Goal: Navigation & Orientation: Go to known website

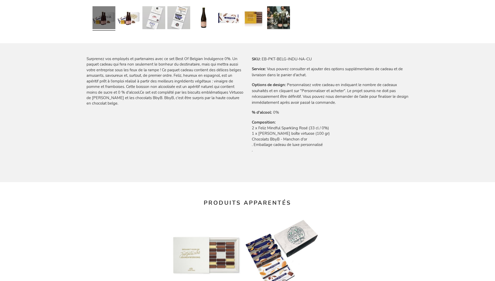
scroll to position [698, 0]
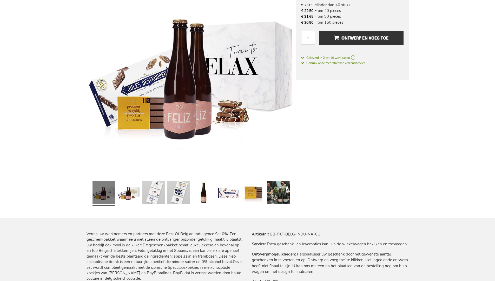
scroll to position [690, 0]
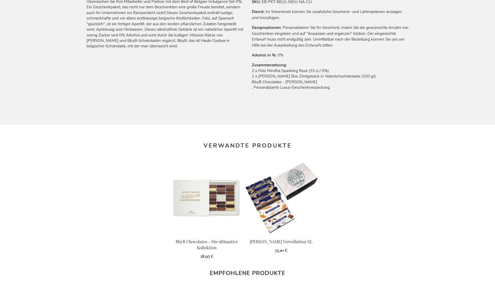
scroll to position [699, 0]
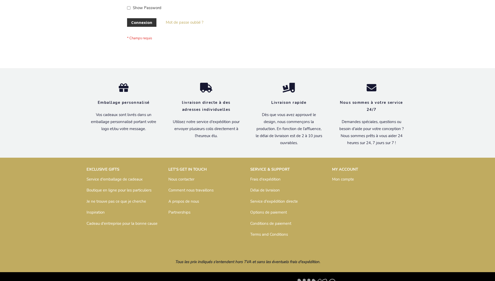
scroll to position [179, 0]
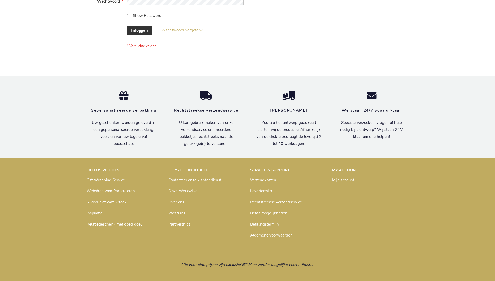
scroll to position [177, 0]
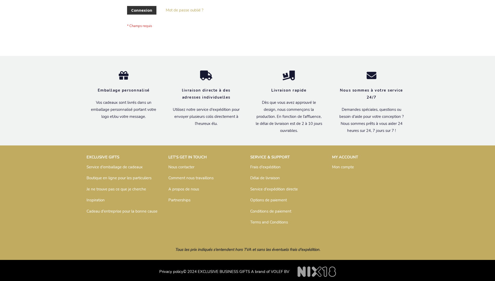
scroll to position [179, 0]
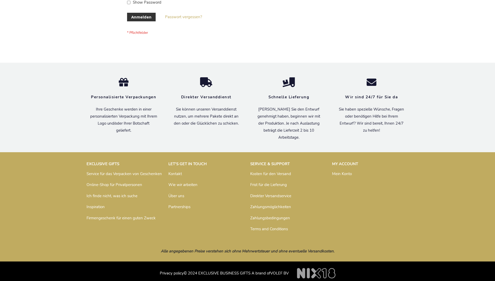
scroll to position [174, 0]
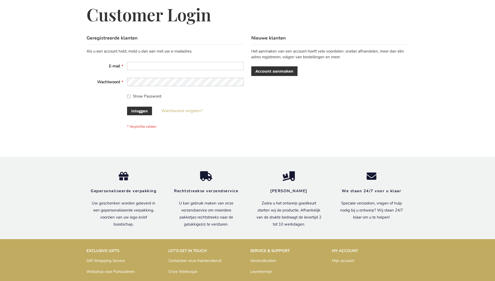
scroll to position [177, 0]
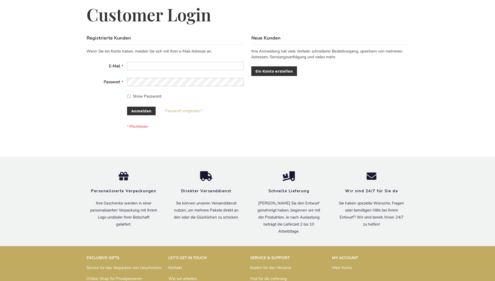
scroll to position [174, 0]
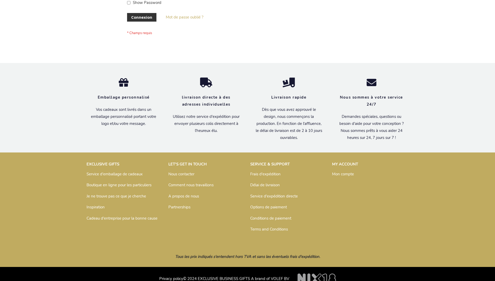
scroll to position [179, 0]
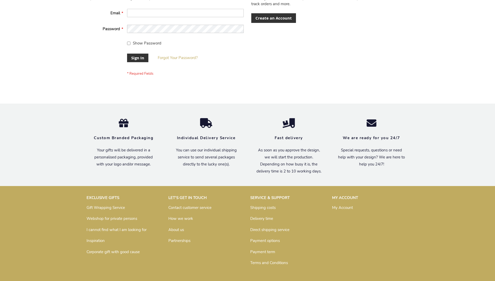
scroll to position [167, 0]
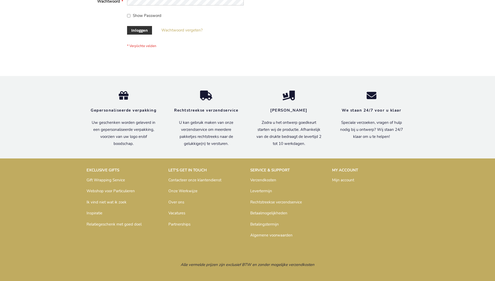
scroll to position [177, 0]
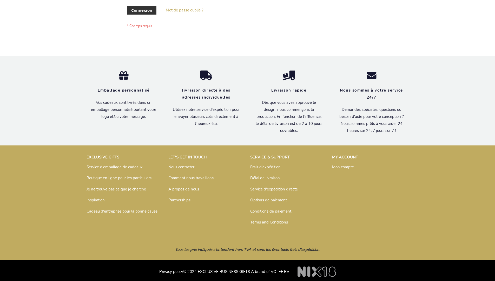
scroll to position [179, 0]
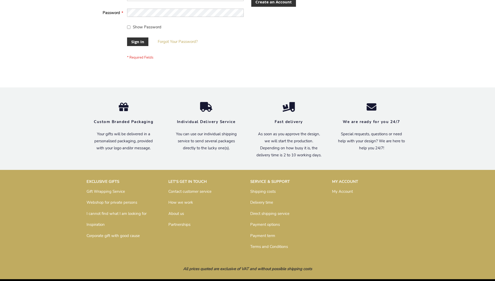
scroll to position [167, 0]
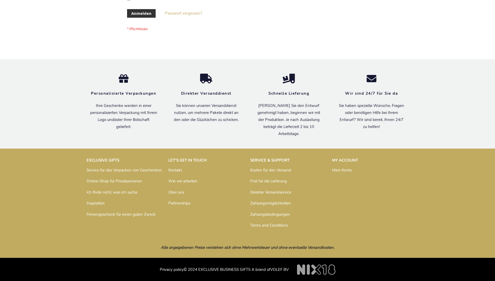
scroll to position [174, 0]
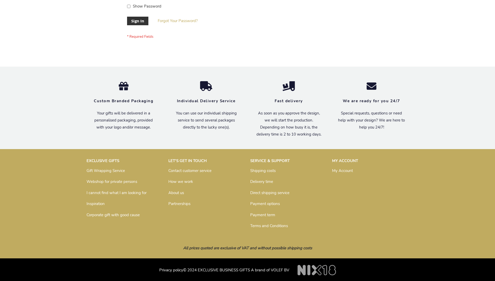
scroll to position [167, 0]
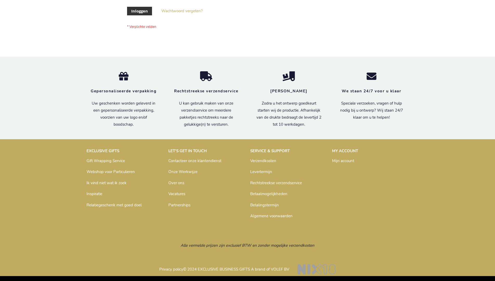
scroll to position [177, 0]
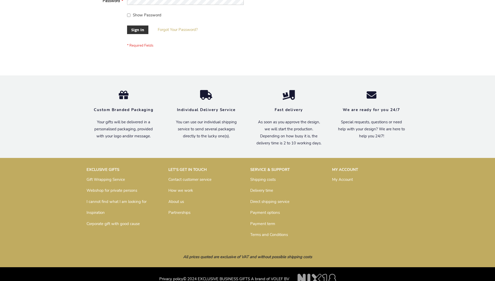
scroll to position [167, 0]
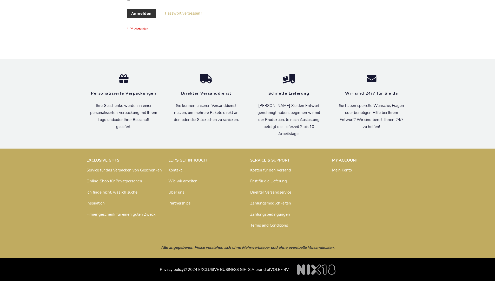
scroll to position [174, 0]
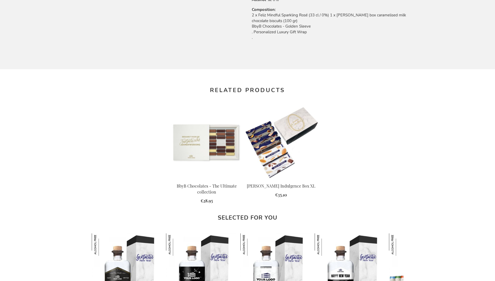
scroll to position [686, 0]
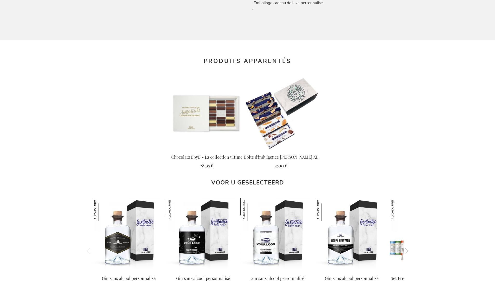
scroll to position [698, 0]
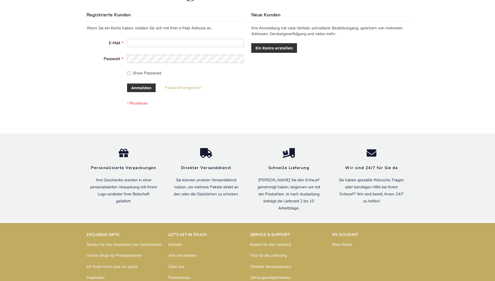
scroll to position [174, 0]
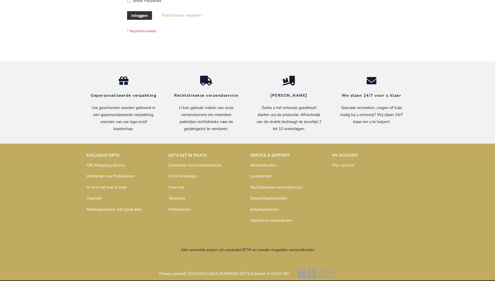
scroll to position [177, 0]
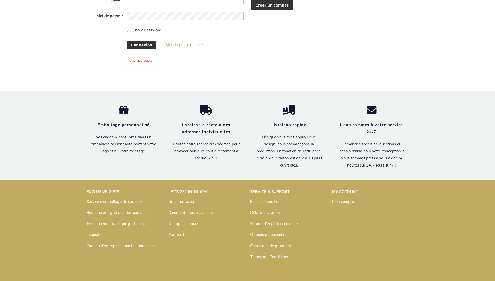
scroll to position [179, 0]
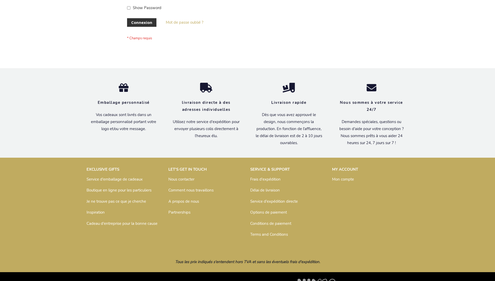
scroll to position [179, 0]
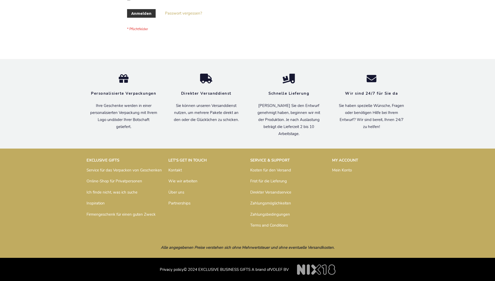
scroll to position [174, 0]
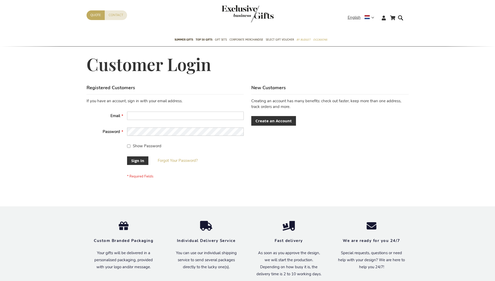
scroll to position [167, 0]
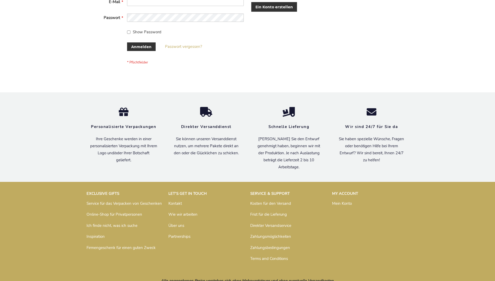
scroll to position [174, 0]
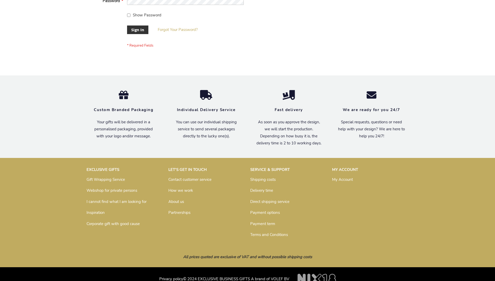
scroll to position [167, 0]
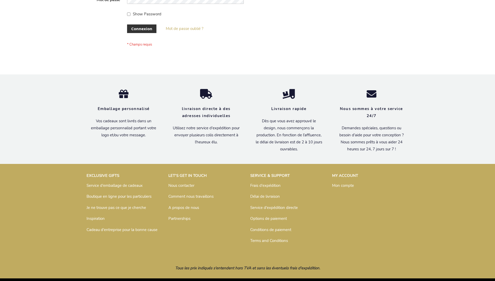
scroll to position [179, 0]
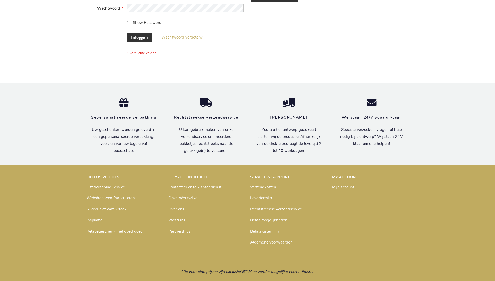
scroll to position [177, 0]
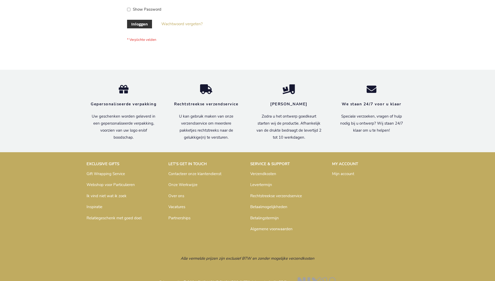
scroll to position [177, 0]
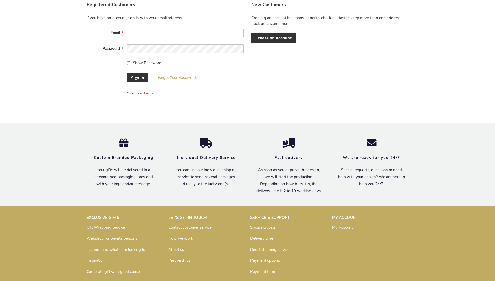
scroll to position [167, 0]
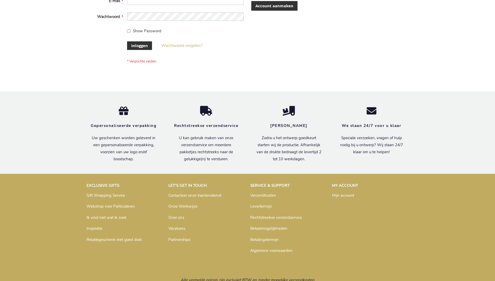
scroll to position [177, 0]
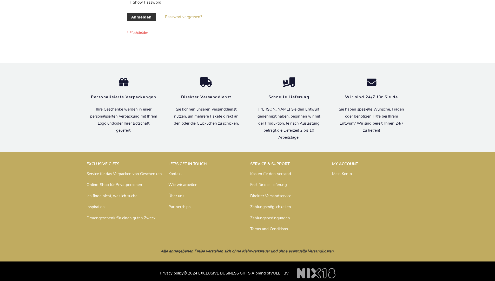
scroll to position [174, 0]
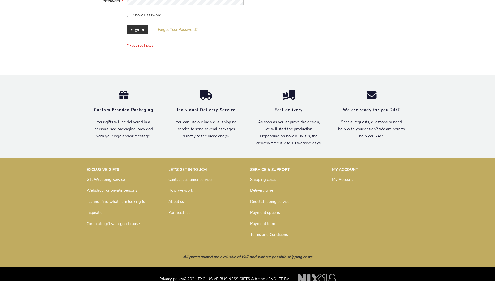
scroll to position [167, 0]
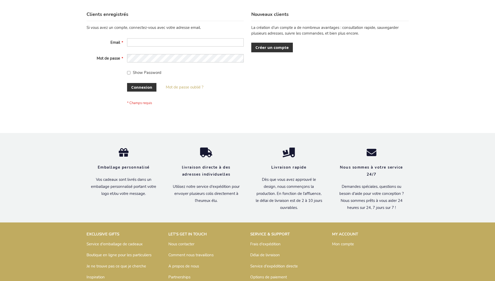
scroll to position [179, 0]
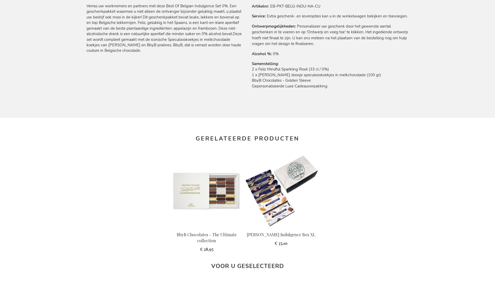
scroll to position [690, 0]
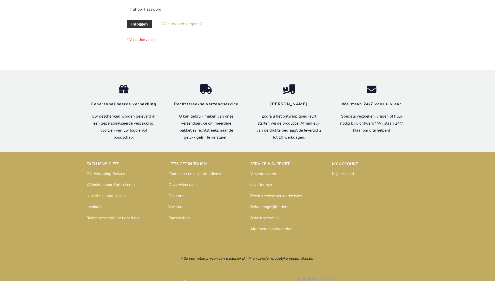
scroll to position [177, 0]
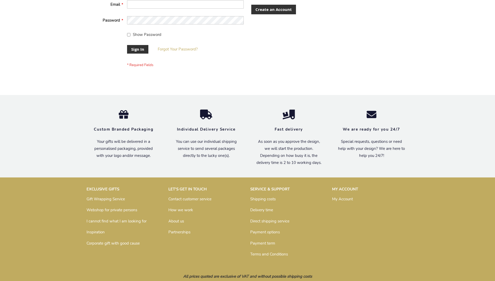
scroll to position [167, 0]
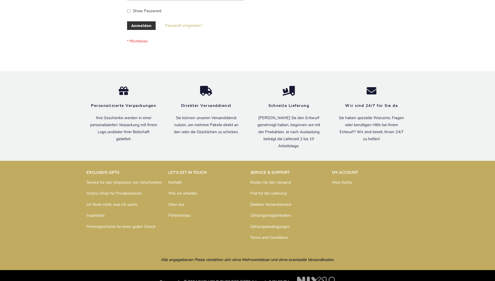
scroll to position [174, 0]
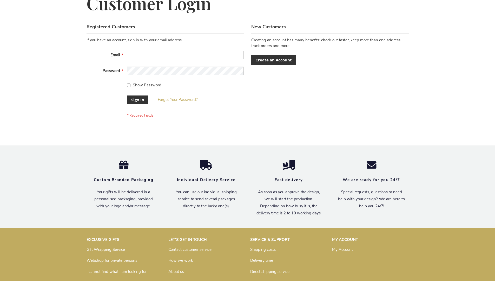
scroll to position [167, 0]
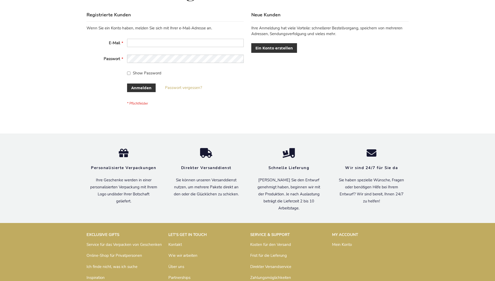
scroll to position [174, 0]
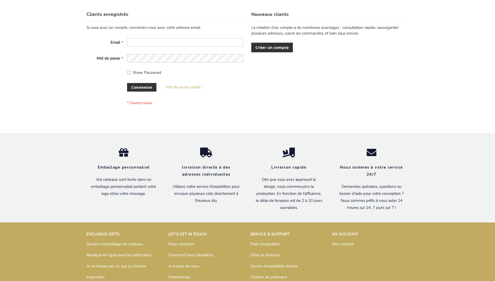
scroll to position [179, 0]
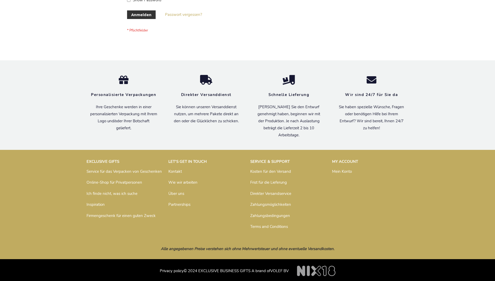
scroll to position [174, 0]
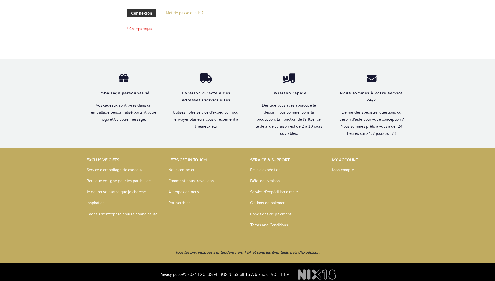
scroll to position [179, 0]
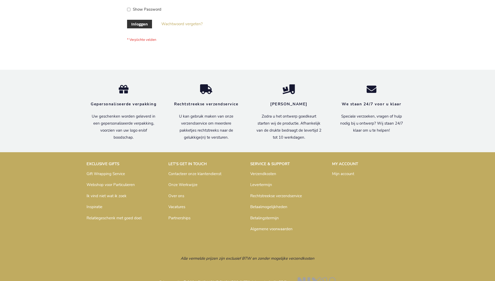
scroll to position [177, 0]
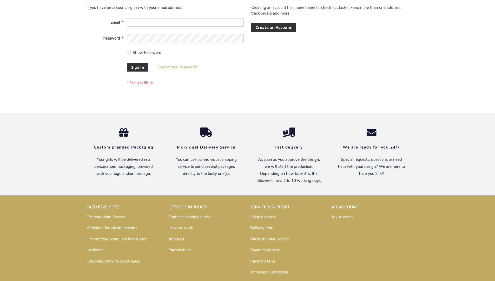
scroll to position [167, 0]
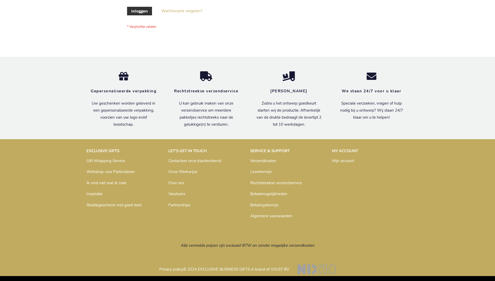
scroll to position [177, 0]
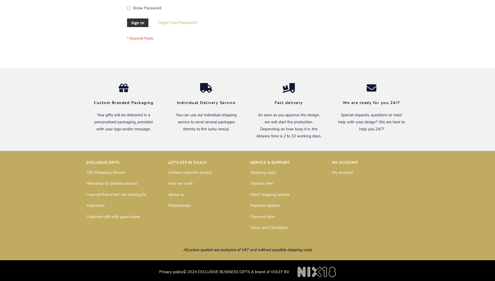
scroll to position [167, 0]
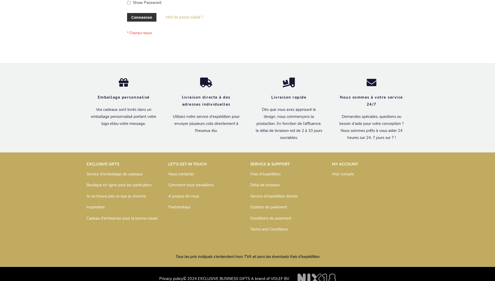
scroll to position [179, 0]
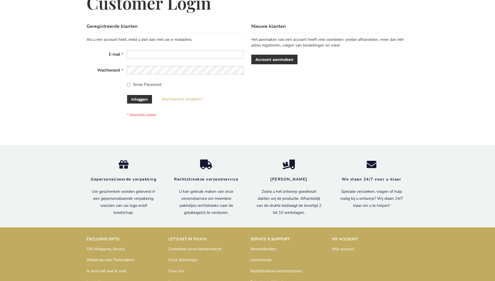
scroll to position [177, 0]
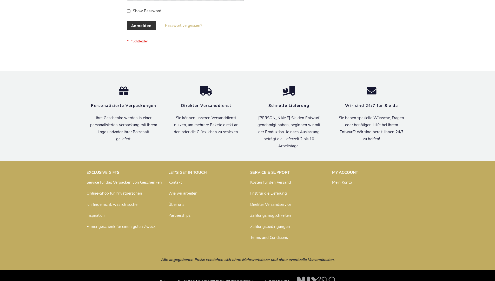
scroll to position [174, 0]
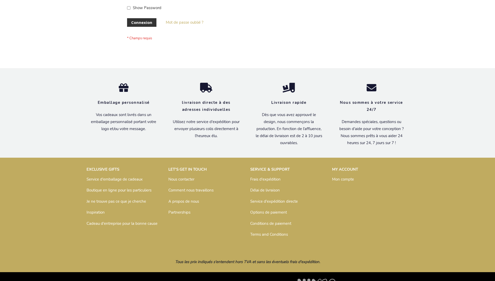
scroll to position [179, 0]
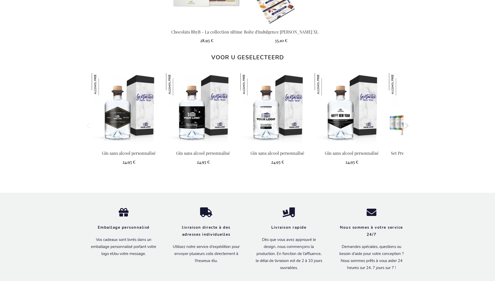
scroll to position [698, 0]
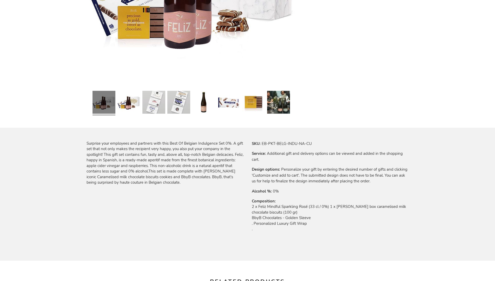
scroll to position [686, 0]
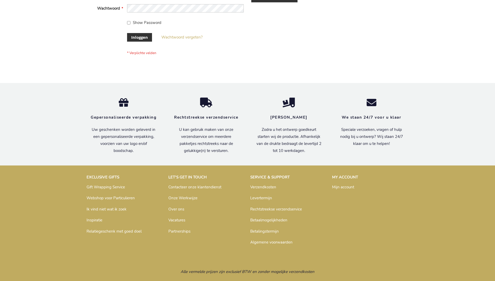
scroll to position [177, 0]
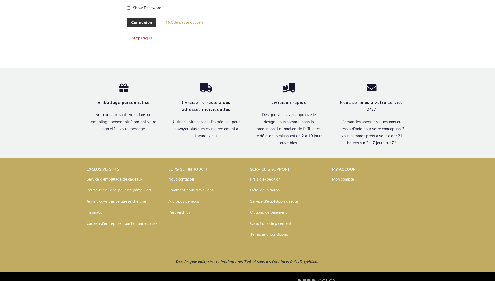
scroll to position [179, 0]
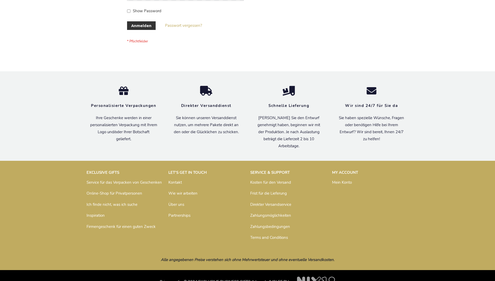
scroll to position [174, 0]
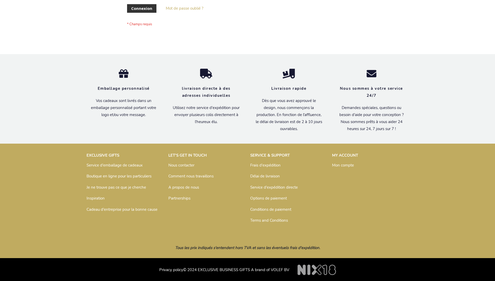
scroll to position [179, 0]
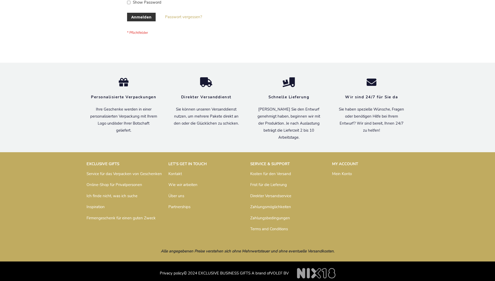
scroll to position [174, 0]
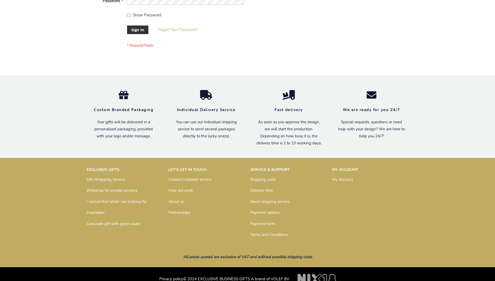
scroll to position [167, 0]
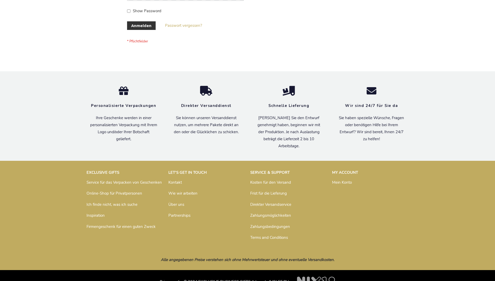
scroll to position [174, 0]
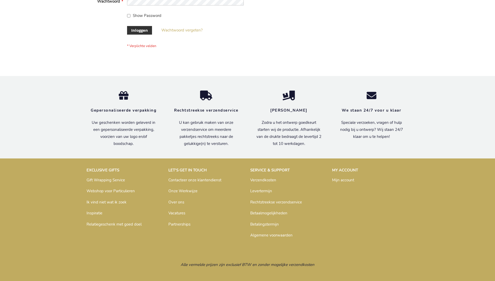
scroll to position [177, 0]
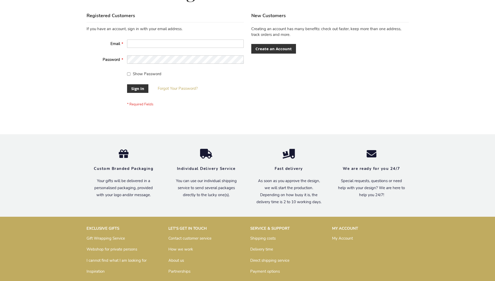
scroll to position [167, 0]
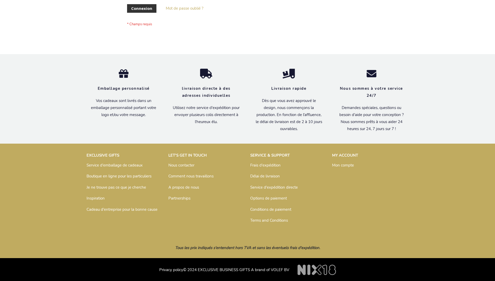
scroll to position [179, 0]
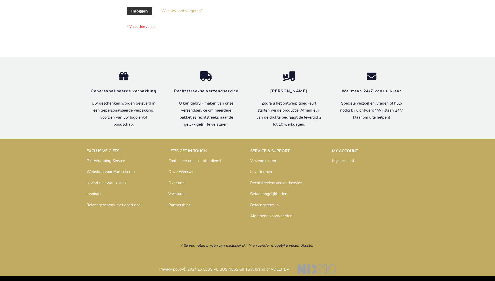
scroll to position [177, 0]
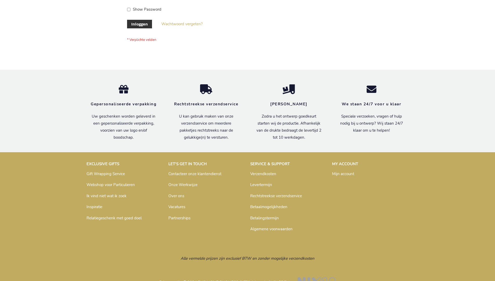
scroll to position [177, 0]
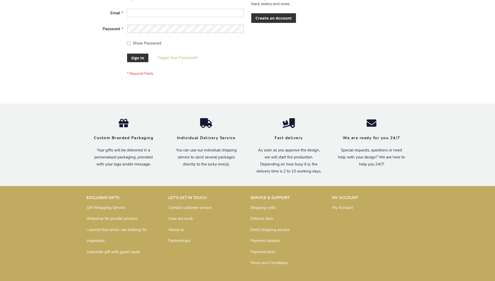
scroll to position [167, 0]
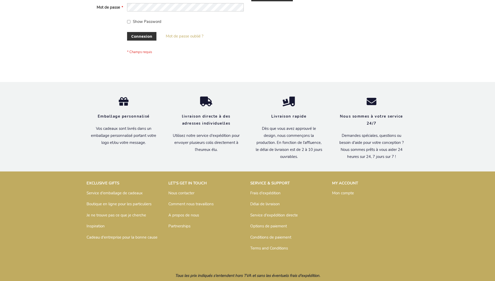
scroll to position [179, 0]
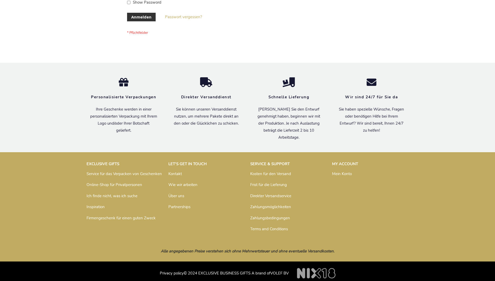
scroll to position [174, 0]
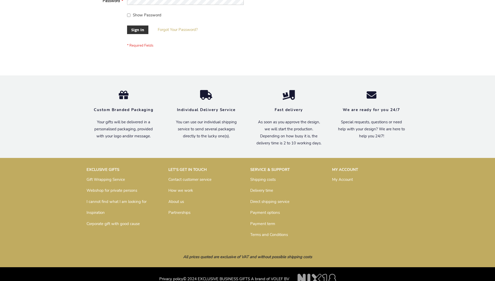
scroll to position [167, 0]
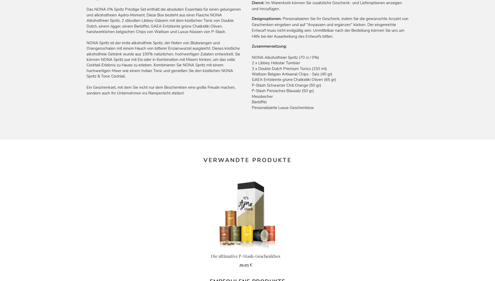
scroll to position [717, 0]
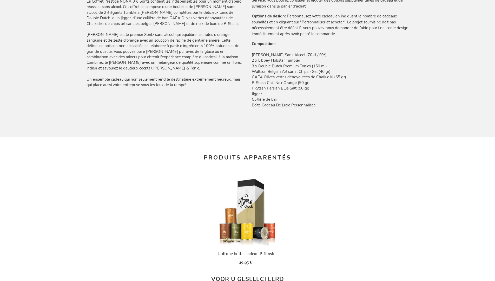
scroll to position [722, 0]
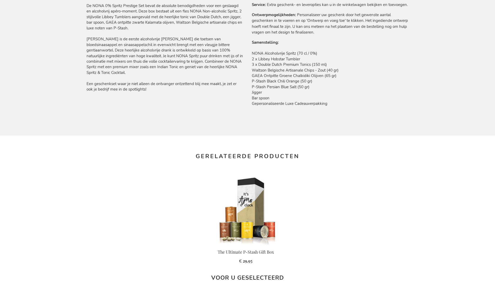
scroll to position [713, 0]
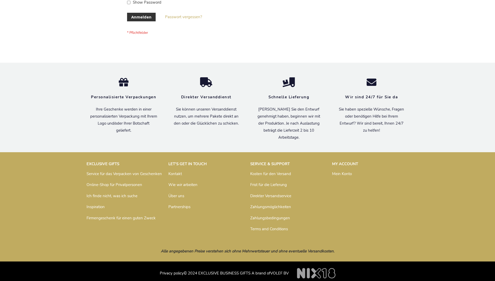
scroll to position [174, 0]
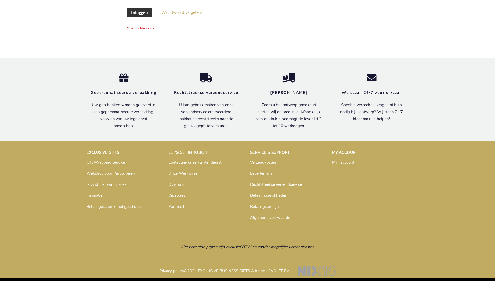
scroll to position [177, 0]
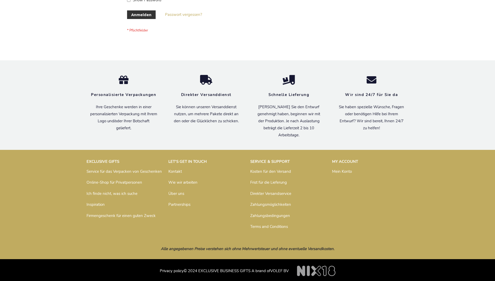
scroll to position [174, 0]
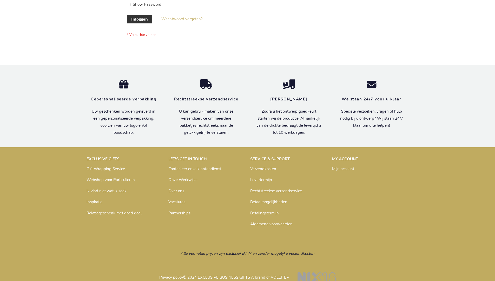
scroll to position [177, 0]
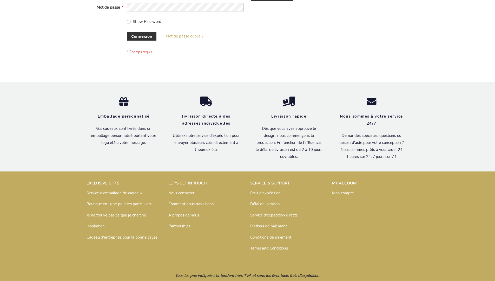
scroll to position [179, 0]
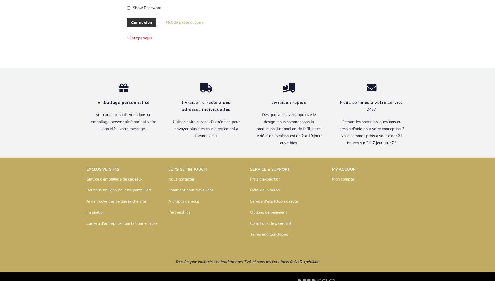
scroll to position [179, 0]
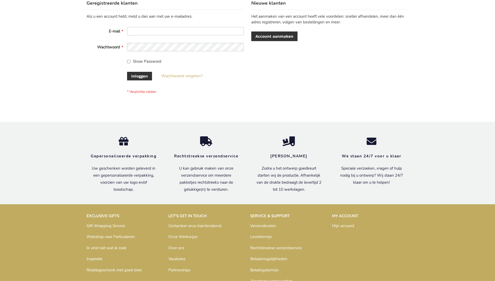
scroll to position [177, 0]
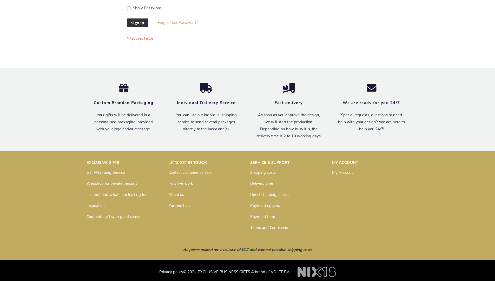
scroll to position [167, 0]
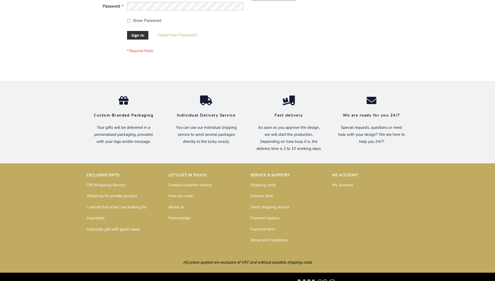
scroll to position [167, 0]
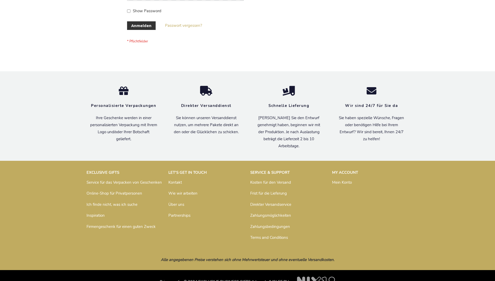
scroll to position [174, 0]
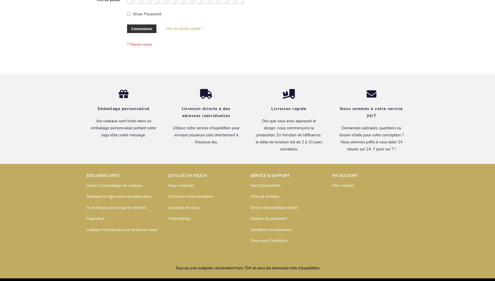
scroll to position [179, 0]
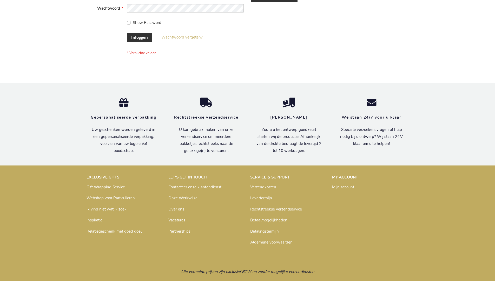
scroll to position [177, 0]
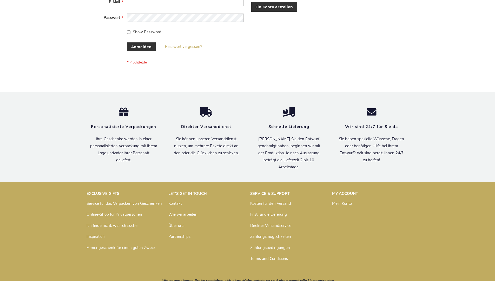
scroll to position [174, 0]
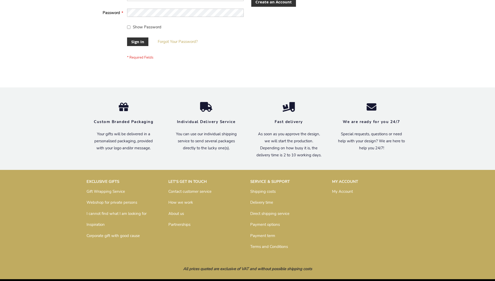
scroll to position [167, 0]
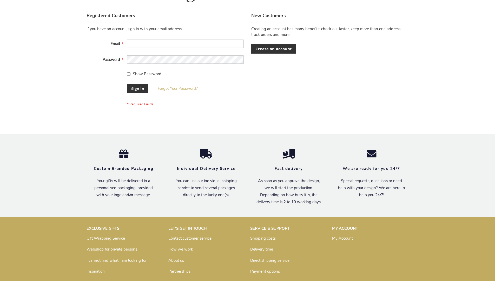
scroll to position [167, 0]
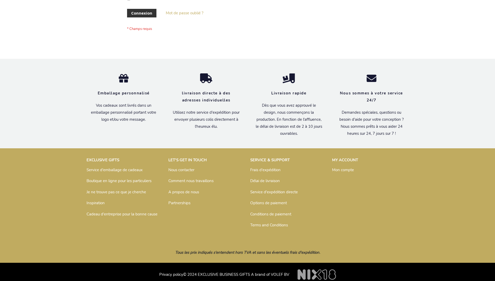
scroll to position [179, 0]
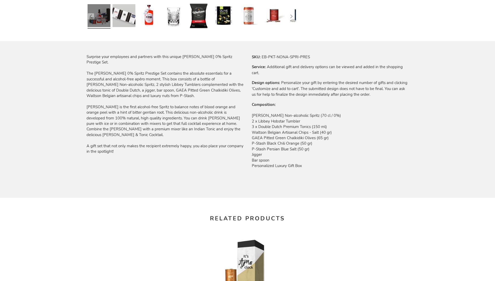
scroll to position [704, 0]
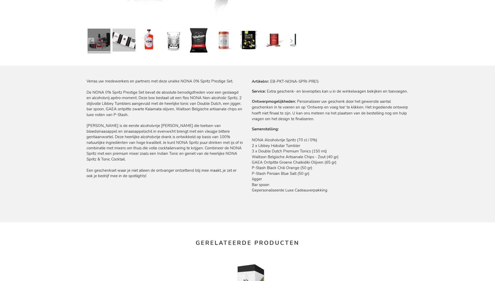
scroll to position [713, 0]
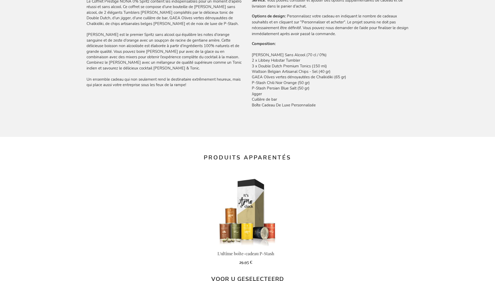
scroll to position [722, 0]
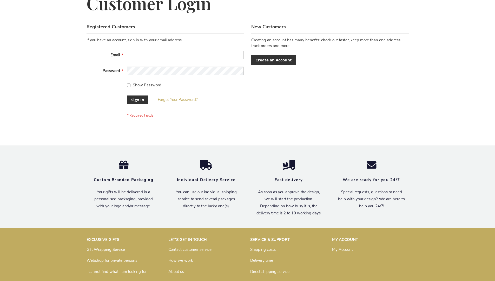
scroll to position [167, 0]
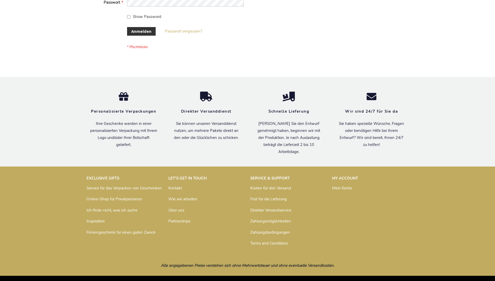
scroll to position [174, 0]
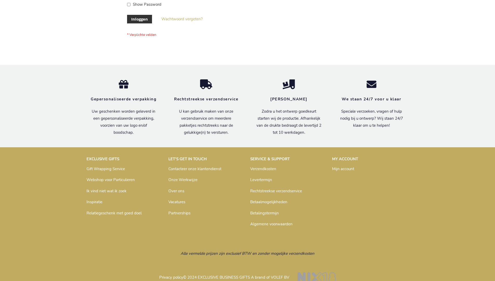
scroll to position [177, 0]
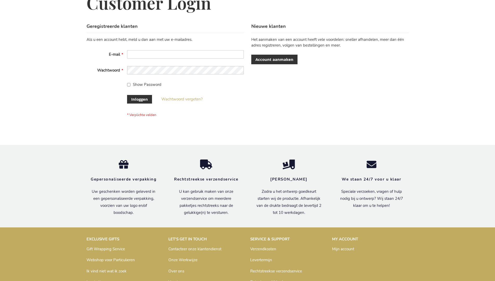
scroll to position [177, 0]
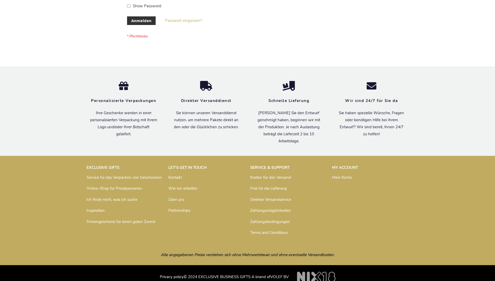
scroll to position [174, 0]
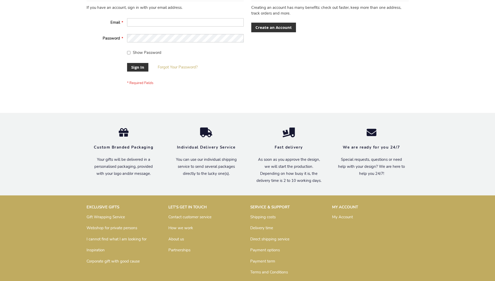
scroll to position [167, 0]
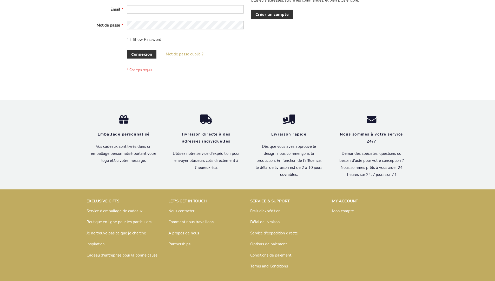
scroll to position [179, 0]
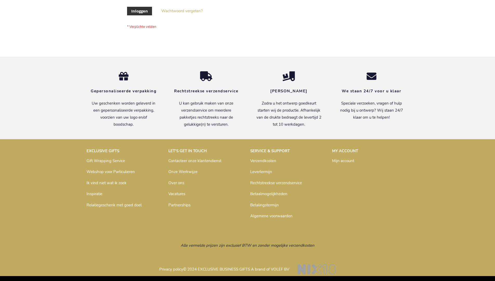
scroll to position [177, 0]
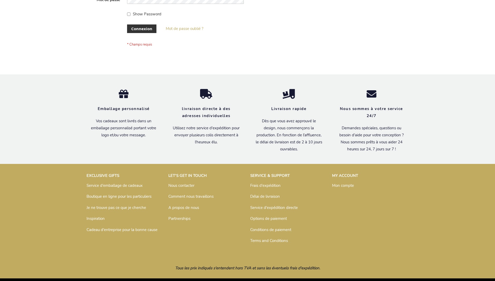
scroll to position [179, 0]
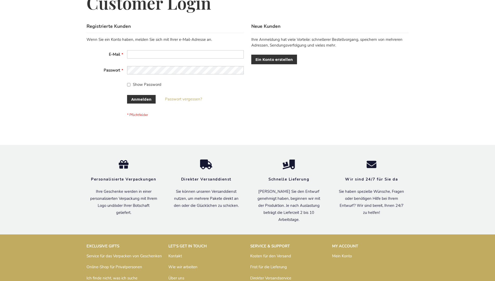
scroll to position [174, 0]
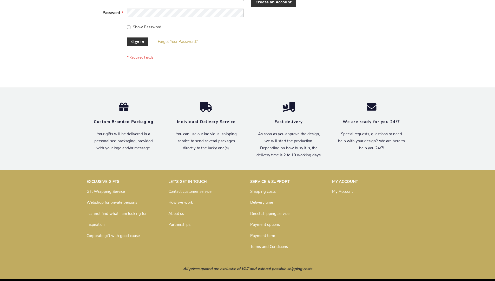
scroll to position [167, 0]
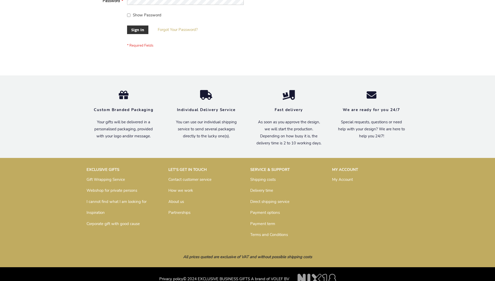
scroll to position [167, 0]
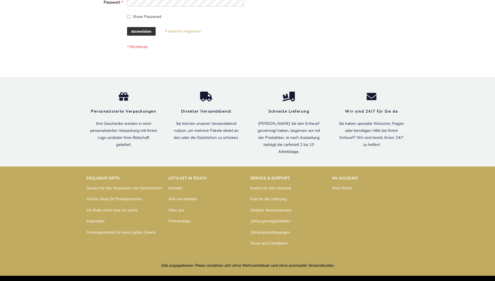
scroll to position [174, 0]
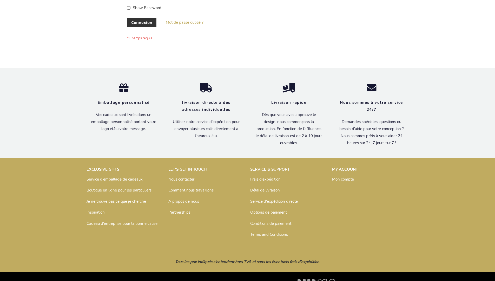
scroll to position [179, 0]
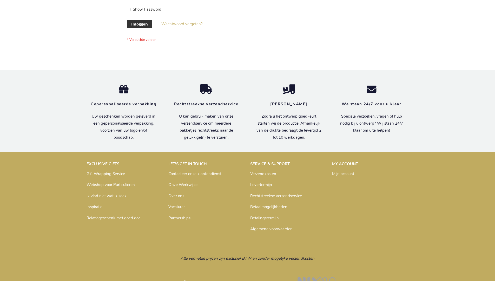
scroll to position [177, 0]
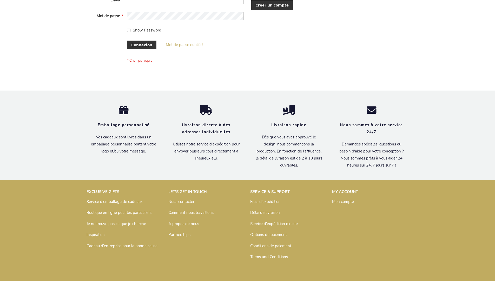
scroll to position [179, 0]
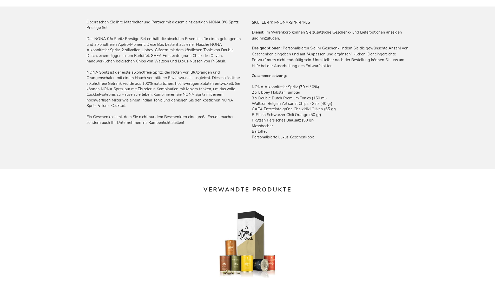
scroll to position [717, 0]
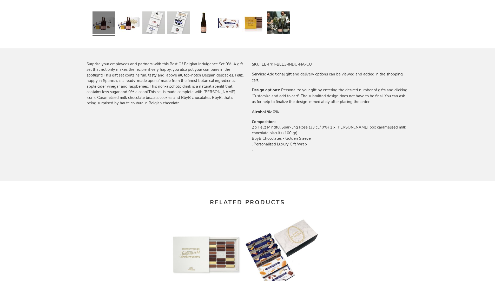
scroll to position [686, 0]
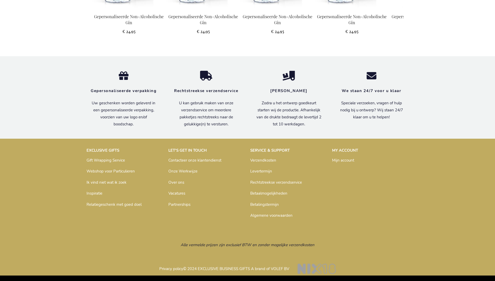
scroll to position [570, 0]
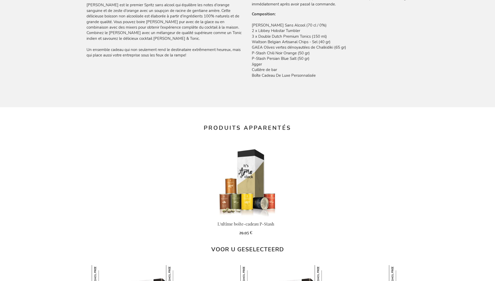
scroll to position [722, 0]
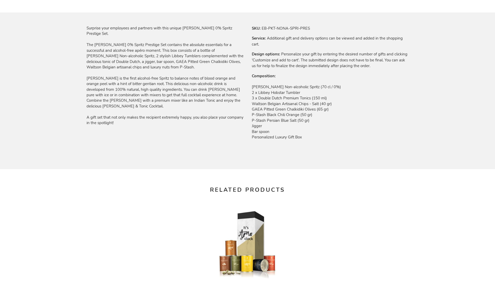
scroll to position [704, 0]
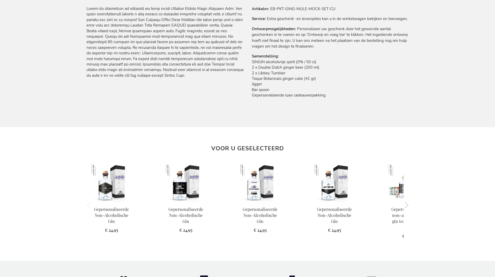
scroll to position [551, 0]
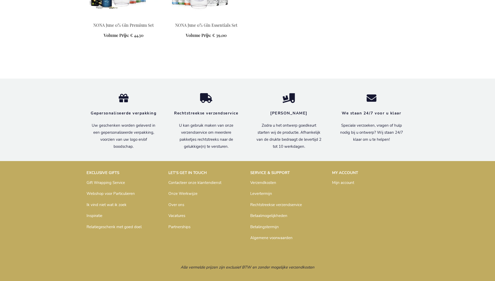
scroll to position [544, 0]
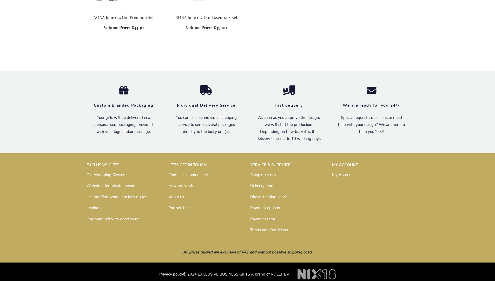
scroll to position [535, 0]
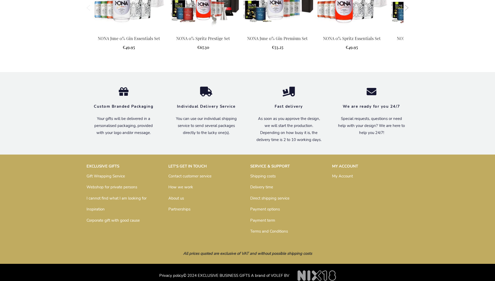
scroll to position [694, 0]
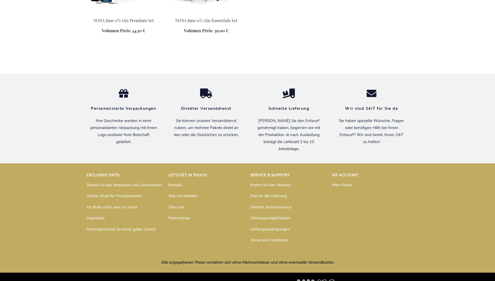
scroll to position [548, 0]
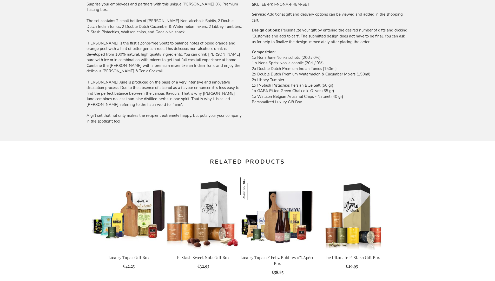
scroll to position [694, 0]
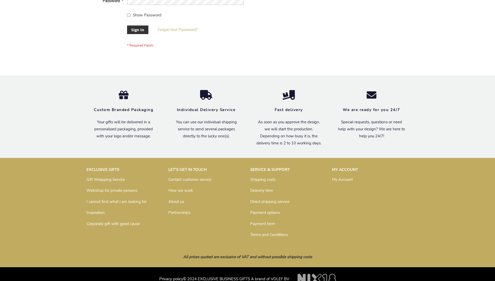
scroll to position [167, 0]
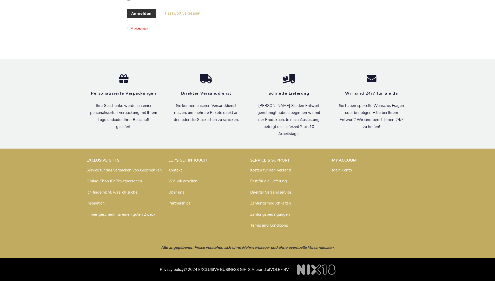
scroll to position [174, 0]
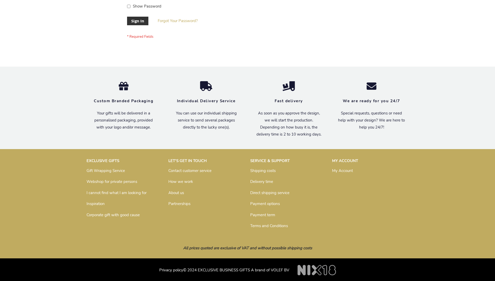
scroll to position [167, 0]
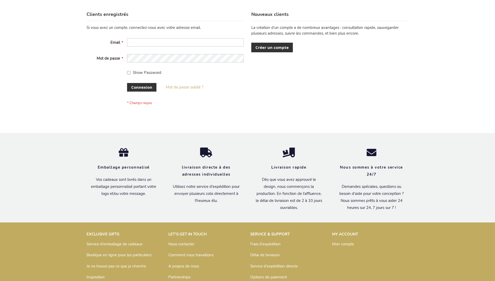
scroll to position [179, 0]
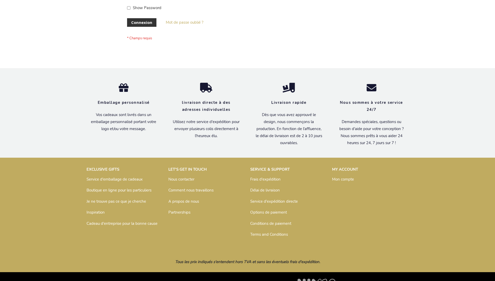
scroll to position [179, 0]
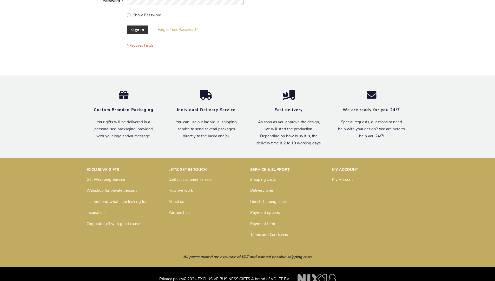
scroll to position [167, 0]
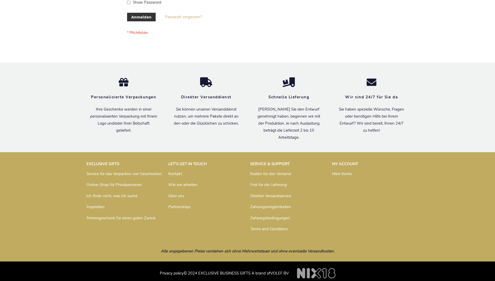
scroll to position [174, 0]
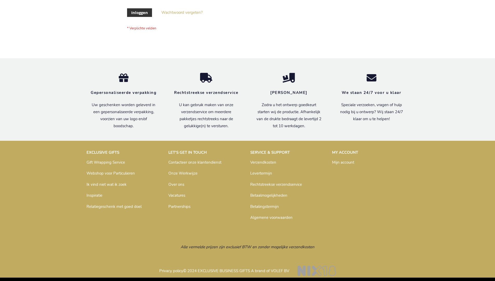
scroll to position [177, 0]
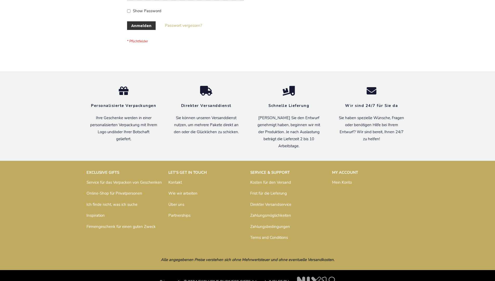
scroll to position [174, 0]
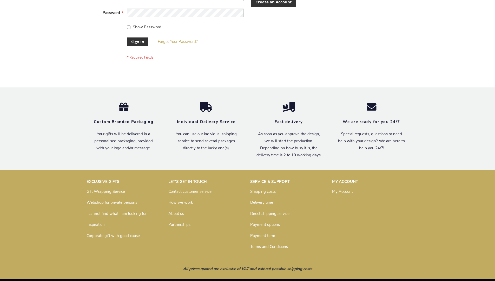
scroll to position [167, 0]
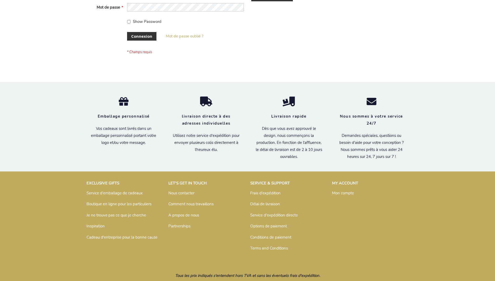
scroll to position [179, 0]
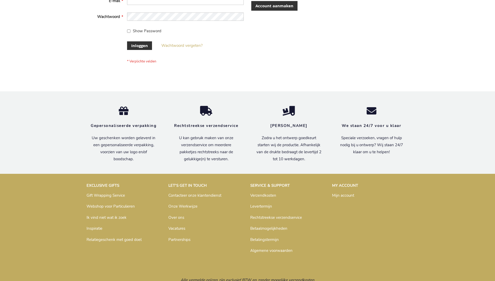
scroll to position [177, 0]
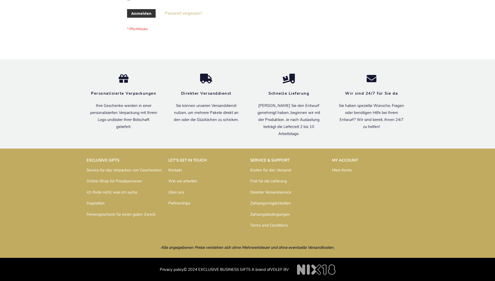
scroll to position [174, 0]
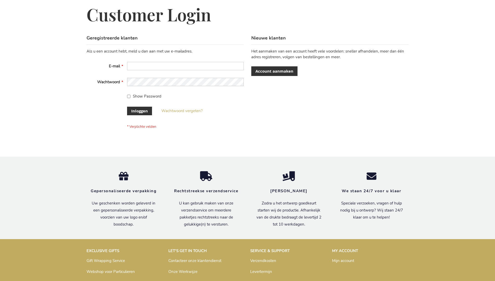
scroll to position [177, 0]
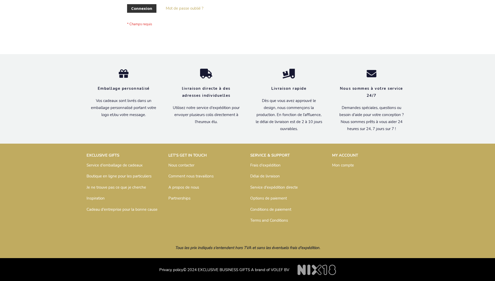
scroll to position [179, 0]
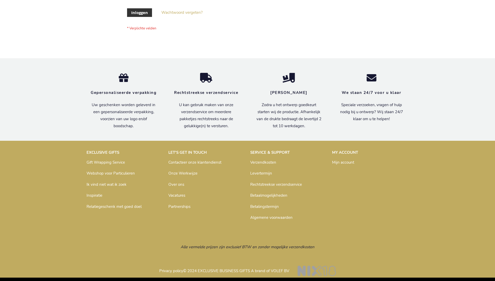
scroll to position [177, 0]
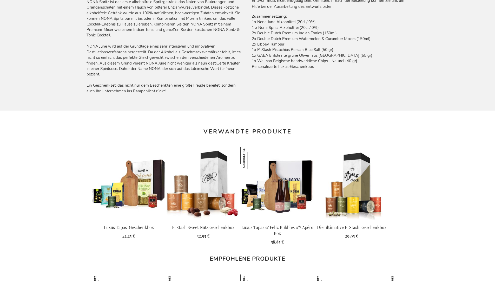
scroll to position [718, 0]
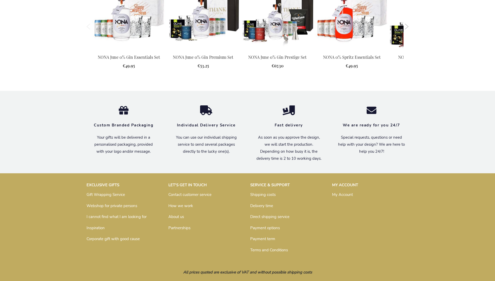
scroll to position [694, 0]
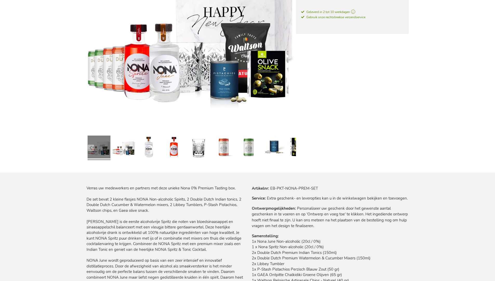
scroll to position [704, 0]
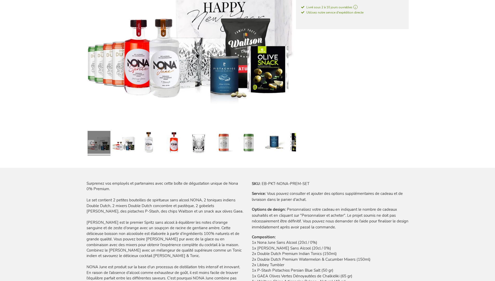
scroll to position [723, 0]
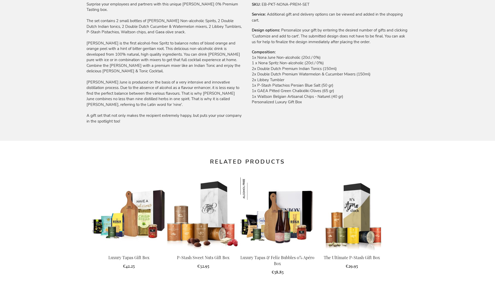
scroll to position [694, 0]
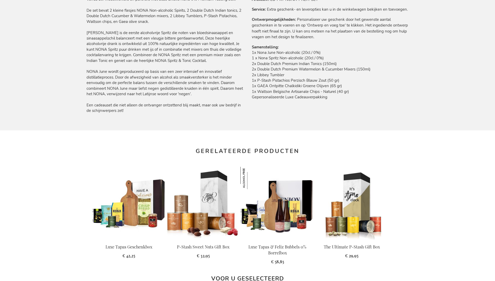
scroll to position [704, 0]
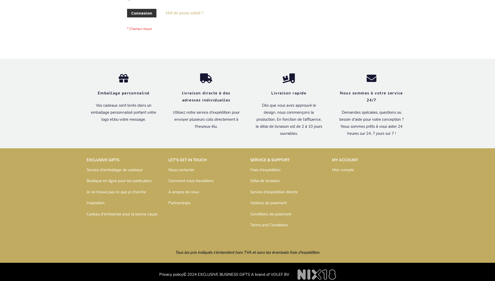
scroll to position [179, 0]
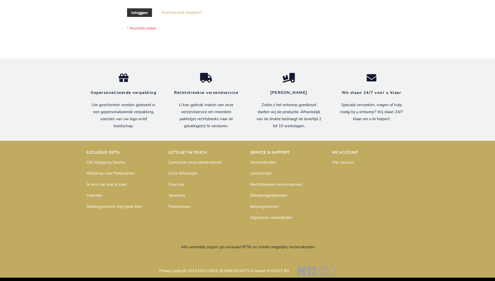
scroll to position [177, 0]
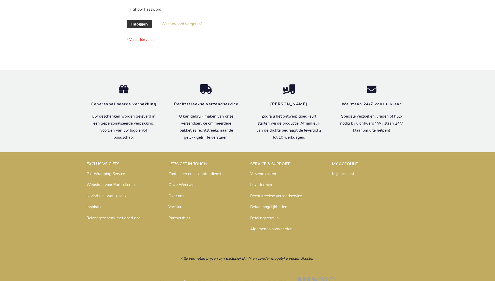
scroll to position [177, 0]
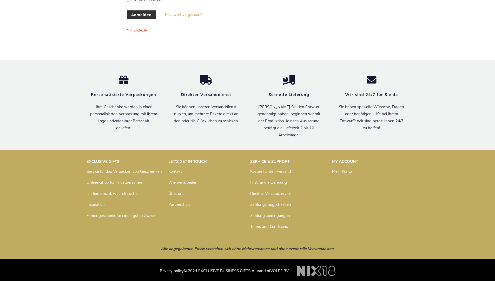
scroll to position [174, 0]
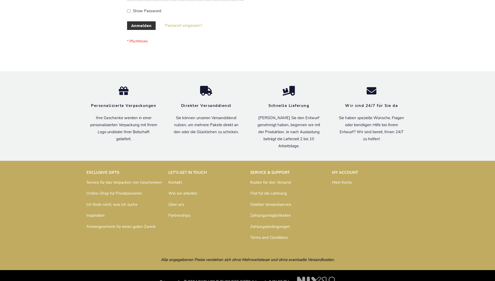
scroll to position [174, 0]
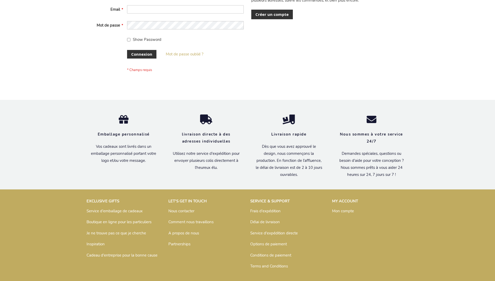
scroll to position [179, 0]
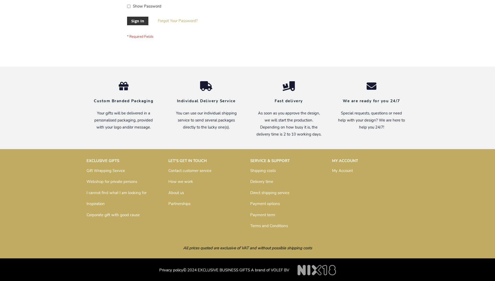
scroll to position [167, 0]
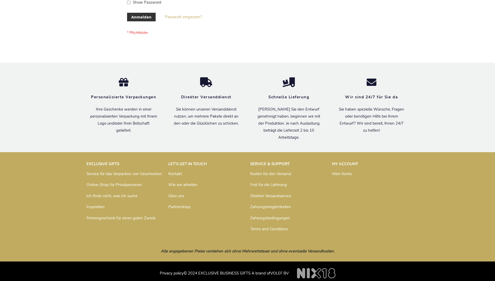
scroll to position [174, 0]
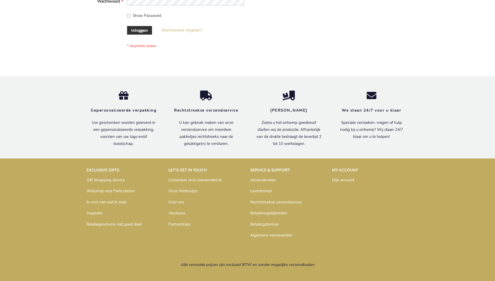
scroll to position [177, 0]
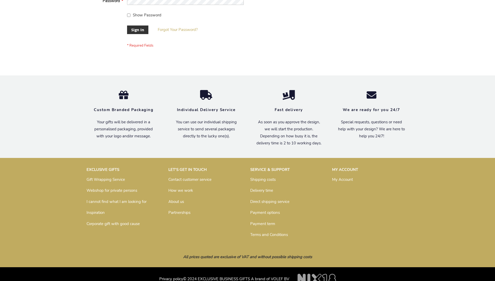
scroll to position [167, 0]
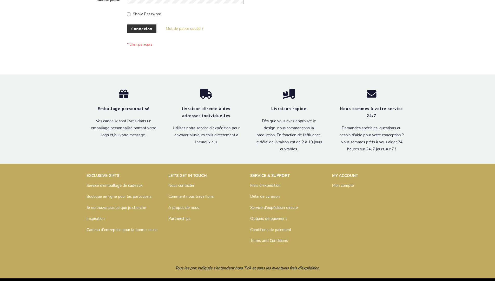
scroll to position [179, 0]
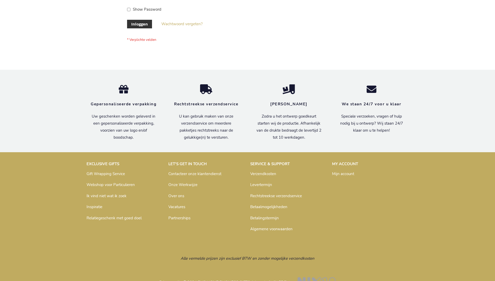
scroll to position [177, 0]
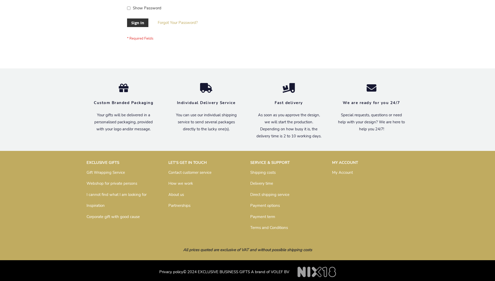
scroll to position [167, 0]
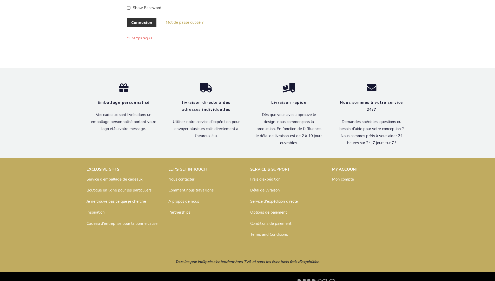
scroll to position [179, 0]
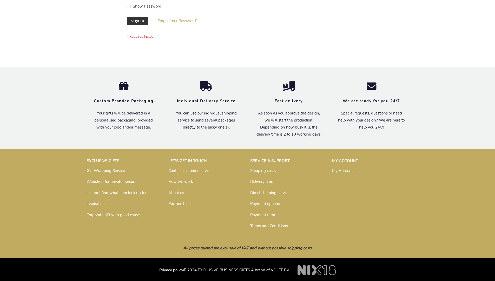
scroll to position [167, 0]
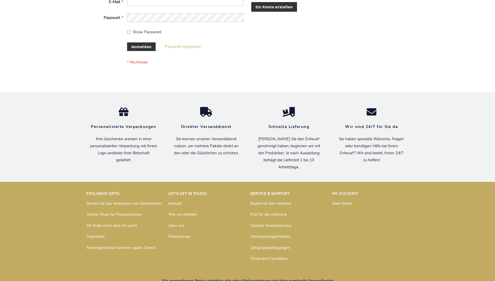
scroll to position [174, 0]
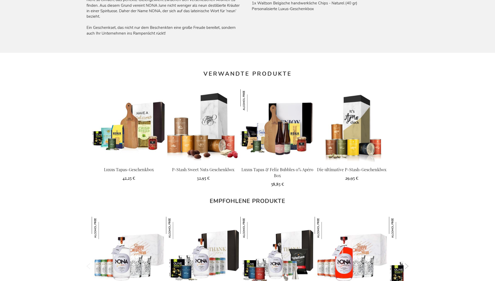
scroll to position [718, 0]
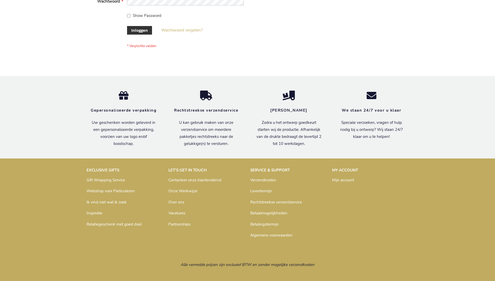
scroll to position [177, 0]
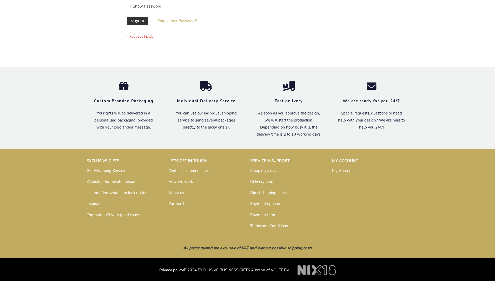
scroll to position [167, 0]
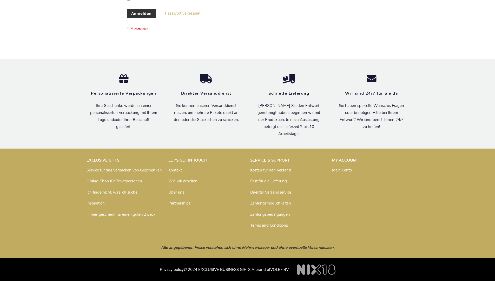
scroll to position [174, 0]
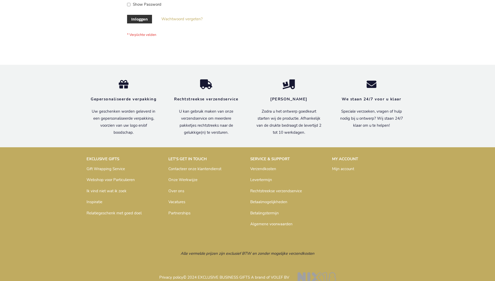
scroll to position [177, 0]
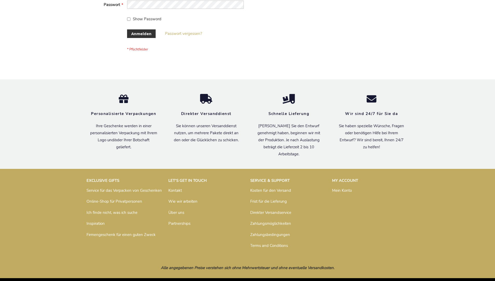
scroll to position [170, 0]
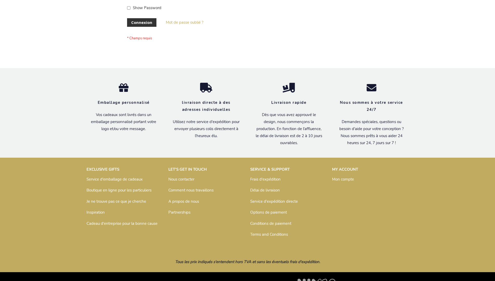
scroll to position [179, 0]
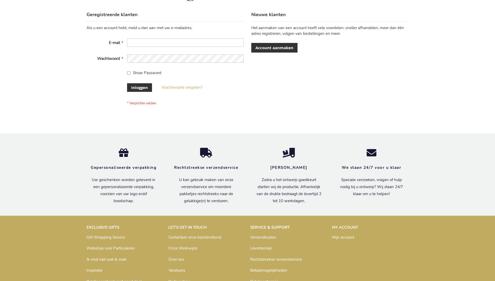
scroll to position [177, 0]
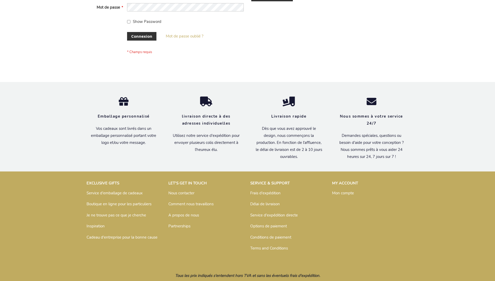
scroll to position [179, 0]
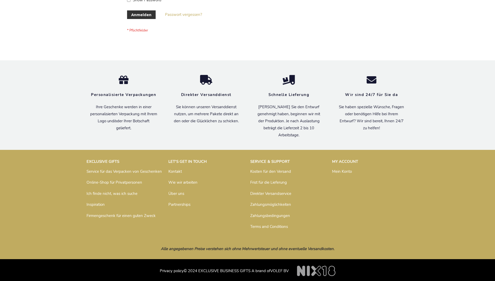
scroll to position [174, 0]
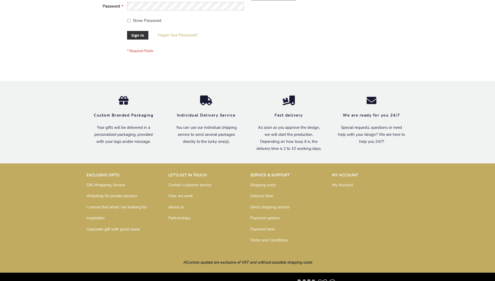
scroll to position [167, 0]
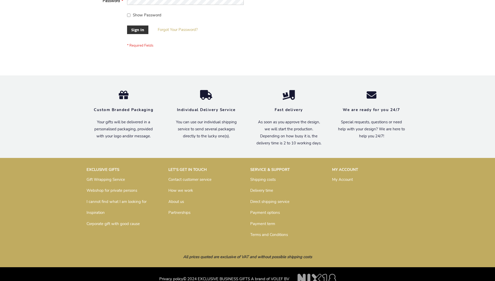
scroll to position [167, 0]
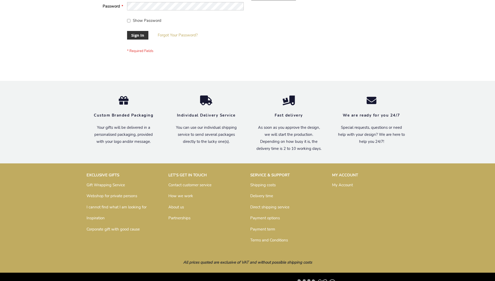
scroll to position [167, 0]
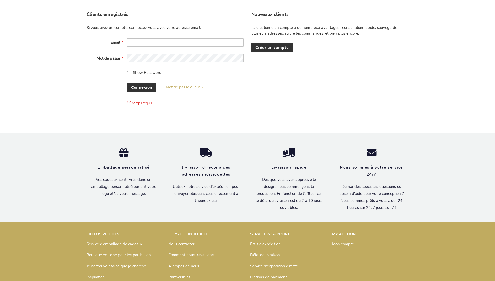
scroll to position [179, 0]
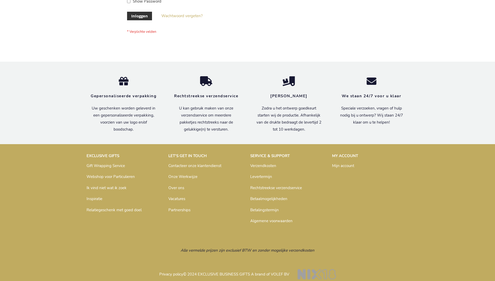
scroll to position [173, 0]
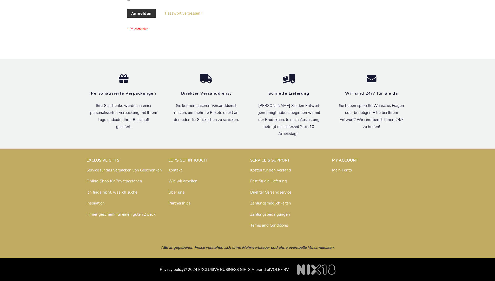
scroll to position [174, 0]
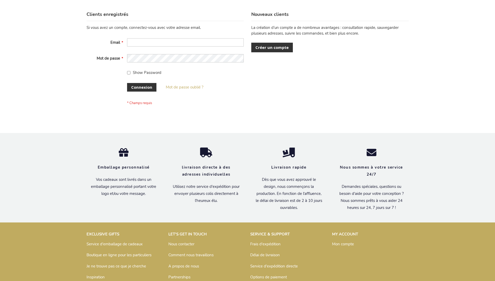
scroll to position [179, 0]
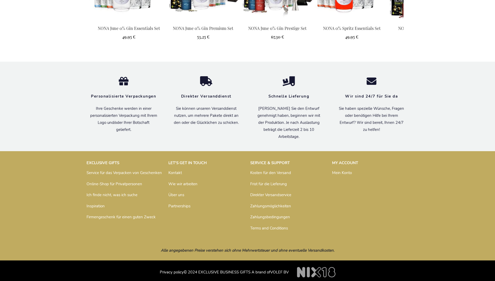
scroll to position [718, 0]
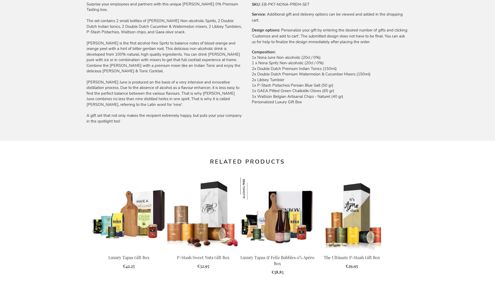
scroll to position [694, 0]
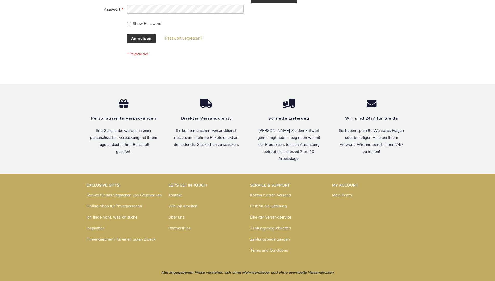
scroll to position [174, 0]
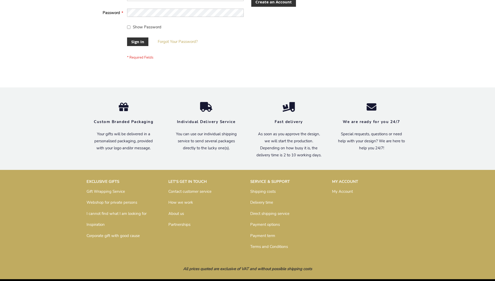
scroll to position [167, 0]
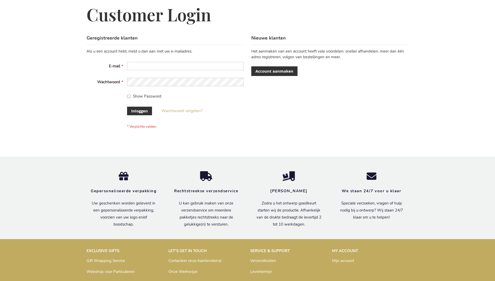
scroll to position [177, 0]
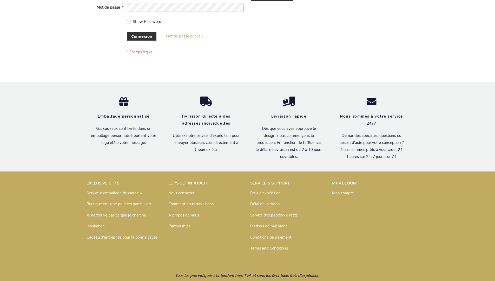
scroll to position [179, 0]
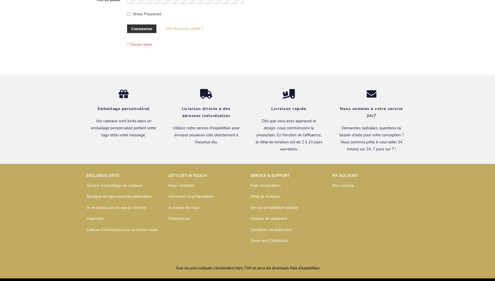
scroll to position [179, 0]
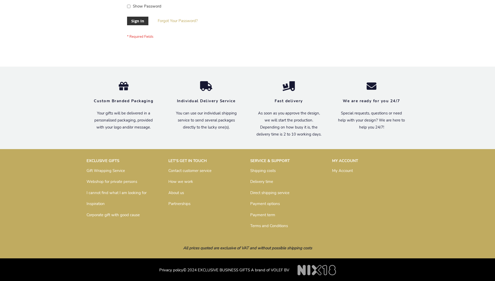
scroll to position [167, 0]
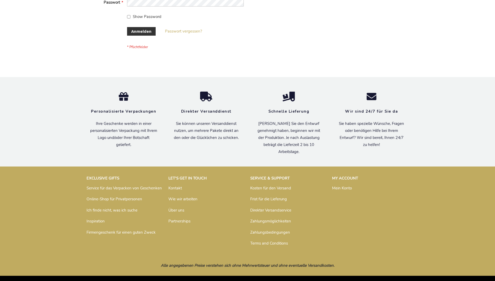
scroll to position [174, 0]
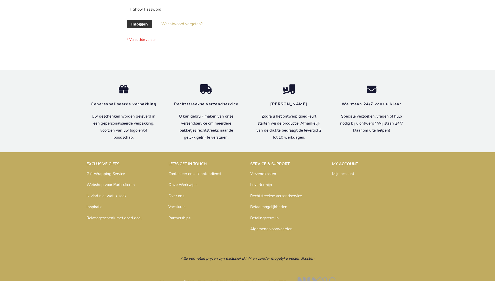
scroll to position [177, 0]
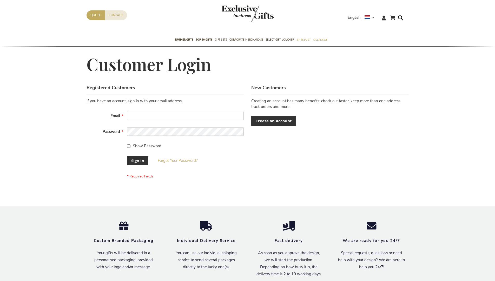
scroll to position [167, 0]
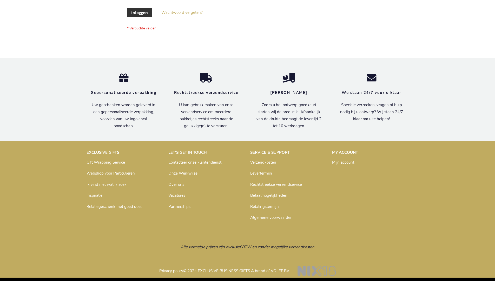
scroll to position [177, 0]
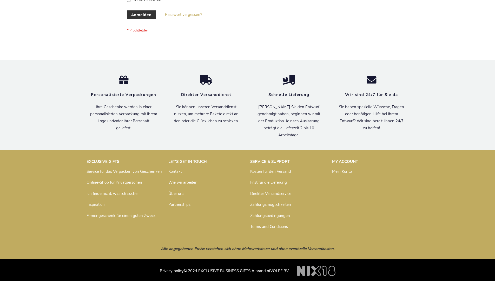
scroll to position [174, 0]
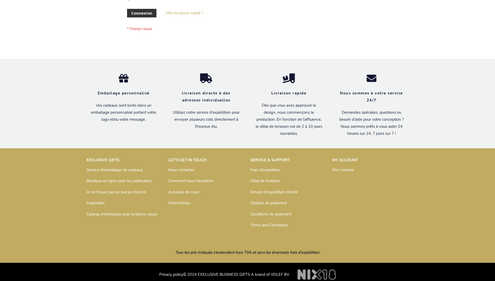
scroll to position [179, 0]
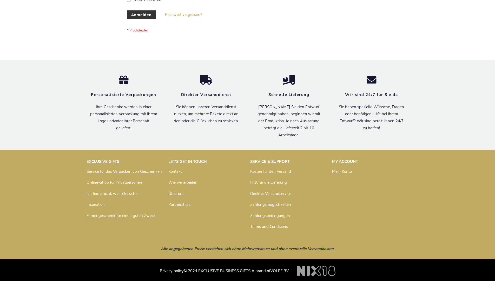
scroll to position [174, 0]
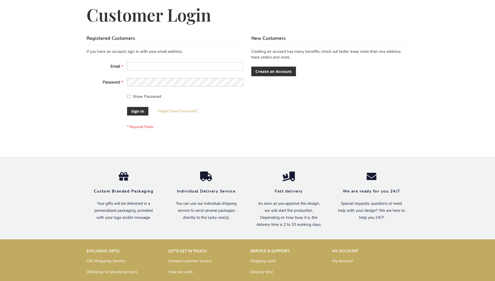
scroll to position [167, 0]
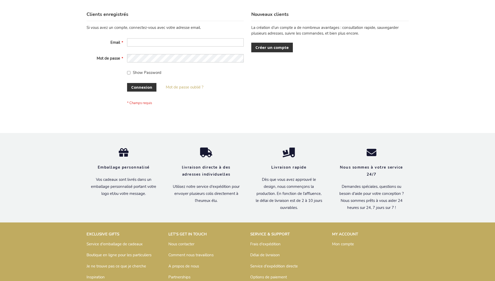
scroll to position [179, 0]
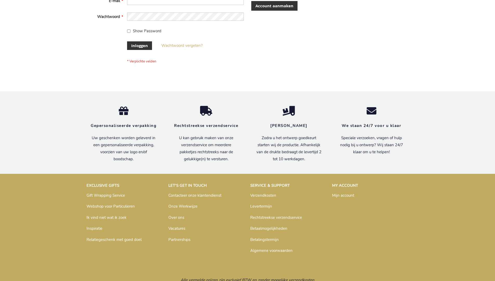
scroll to position [177, 0]
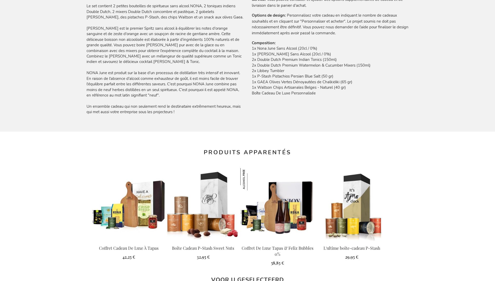
scroll to position [723, 0]
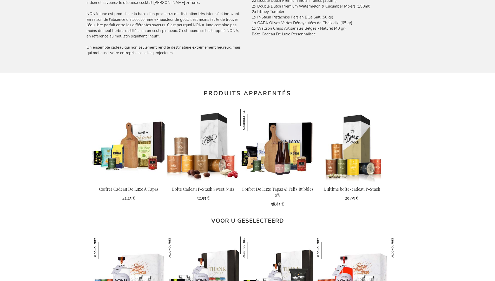
scroll to position [723, 0]
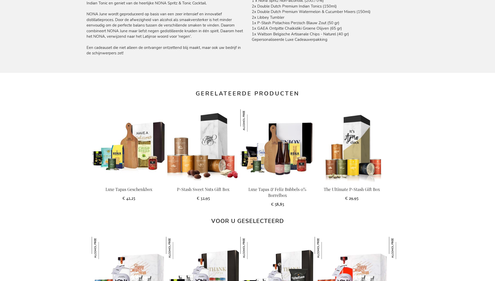
scroll to position [704, 0]
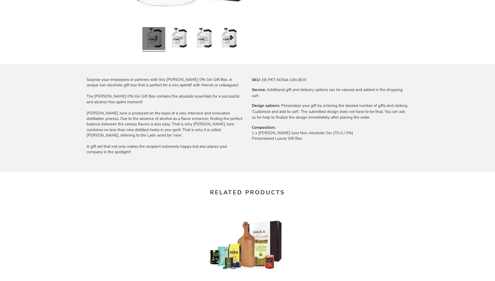
scroll to position [649, 0]
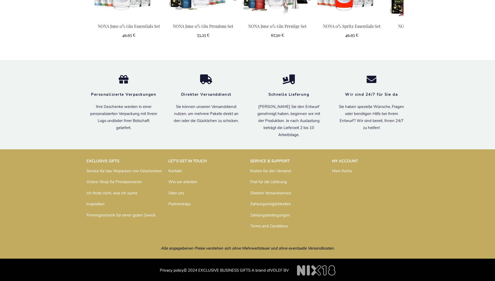
scroll to position [667, 0]
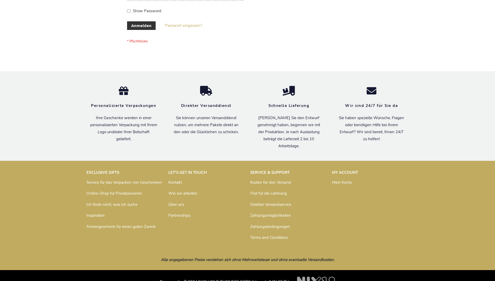
scroll to position [174, 0]
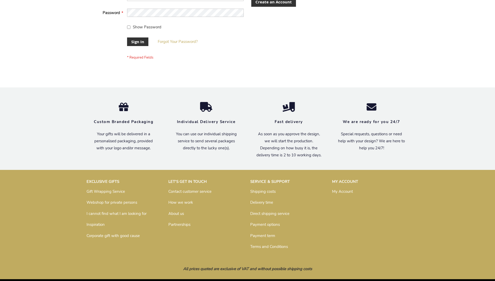
scroll to position [167, 0]
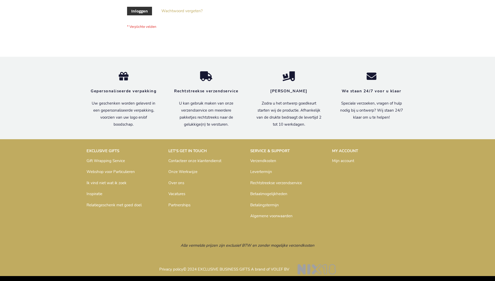
scroll to position [177, 0]
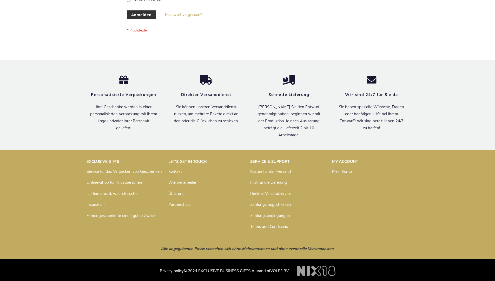
scroll to position [174, 0]
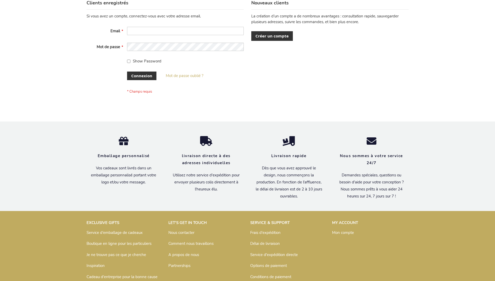
scroll to position [179, 0]
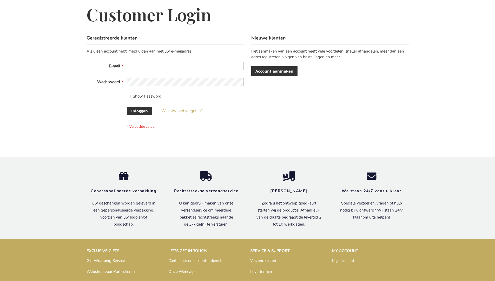
scroll to position [177, 0]
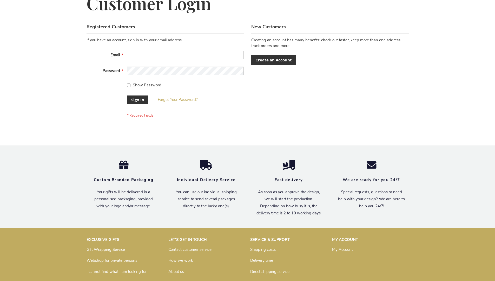
scroll to position [167, 0]
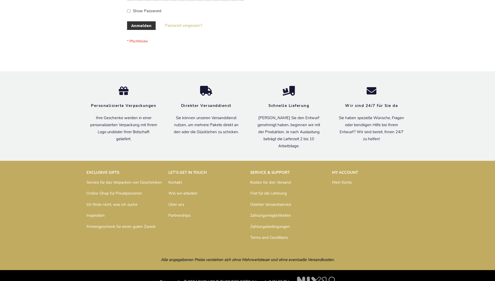
scroll to position [174, 0]
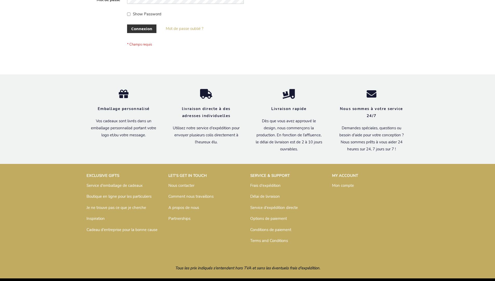
scroll to position [179, 0]
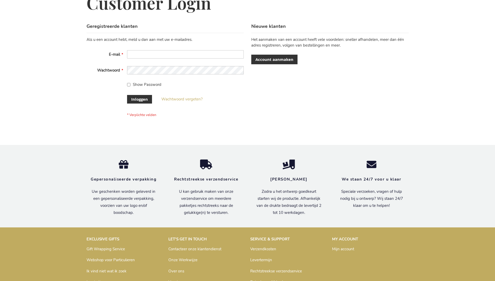
scroll to position [177, 0]
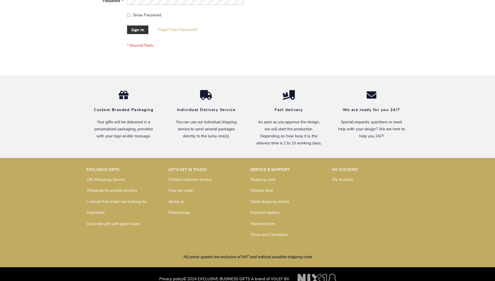
scroll to position [167, 0]
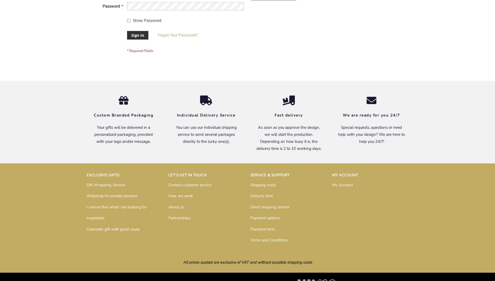
scroll to position [167, 0]
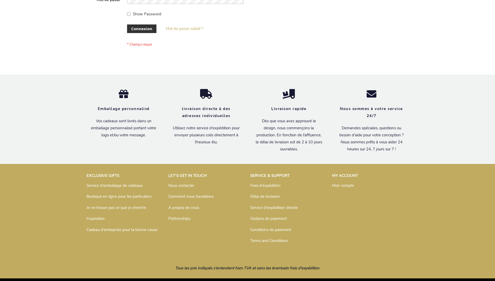
scroll to position [179, 0]
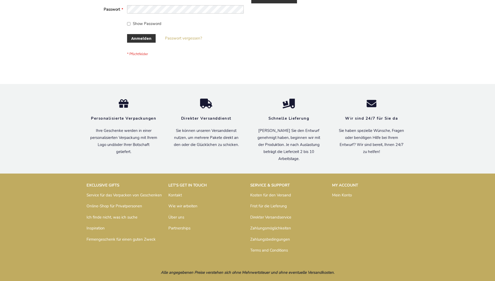
scroll to position [174, 0]
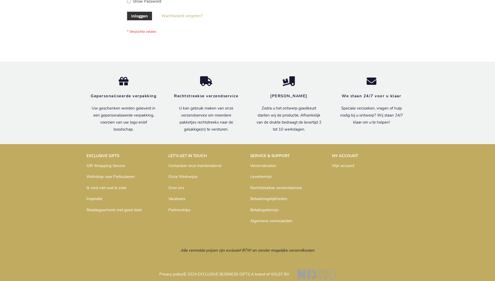
scroll to position [173, 0]
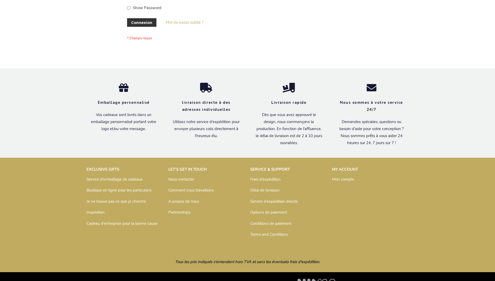
scroll to position [179, 0]
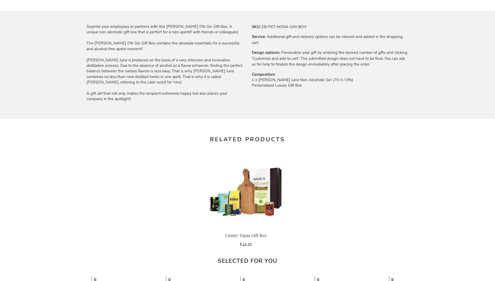
scroll to position [649, 0]
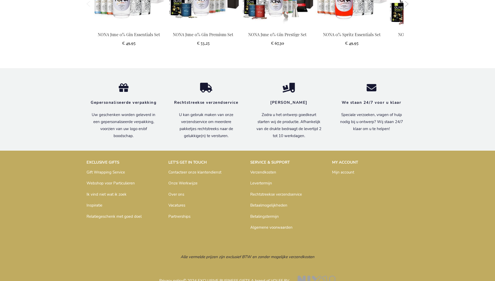
scroll to position [664, 0]
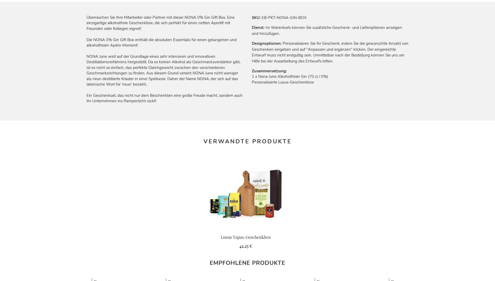
scroll to position [667, 0]
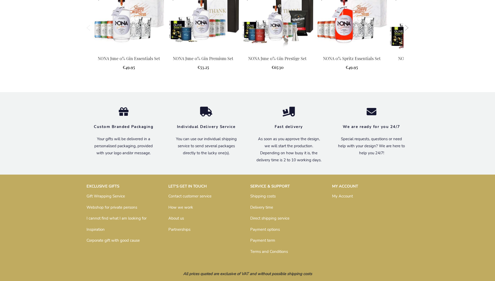
scroll to position [649, 0]
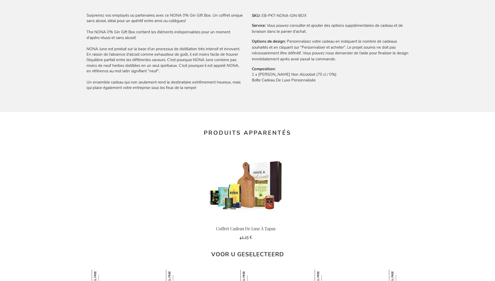
scroll to position [672, 0]
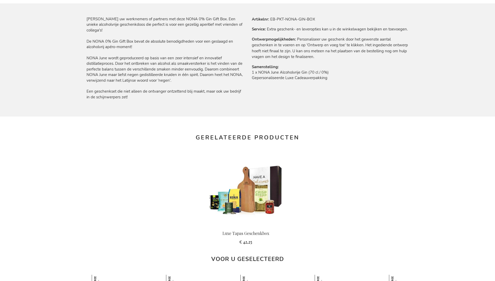
scroll to position [664, 0]
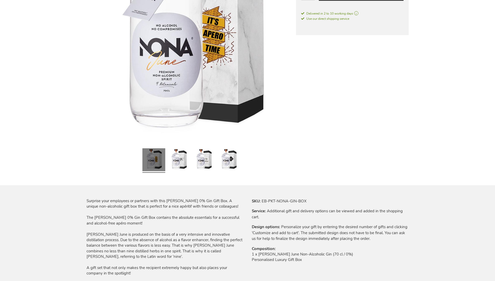
scroll to position [649, 0]
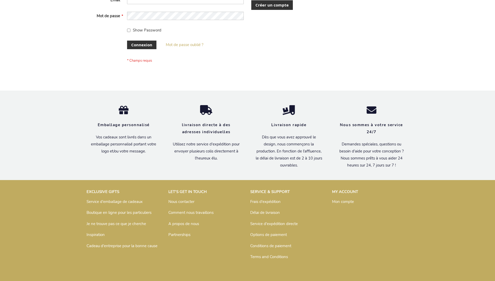
scroll to position [179, 0]
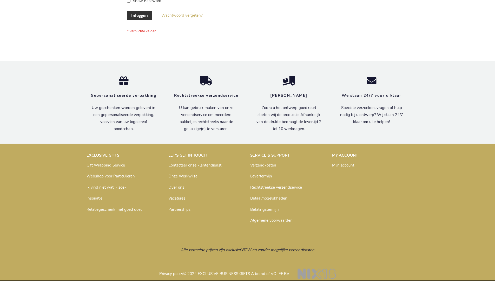
scroll to position [177, 0]
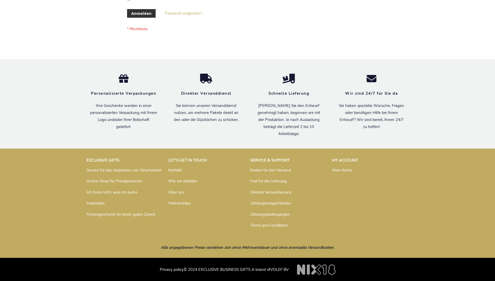
scroll to position [174, 0]
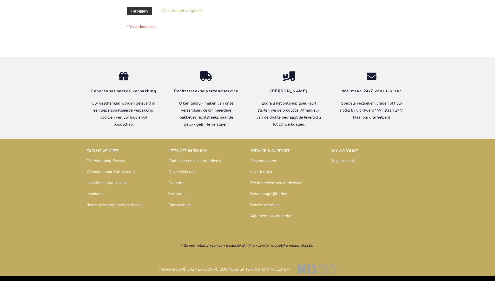
scroll to position [177, 0]
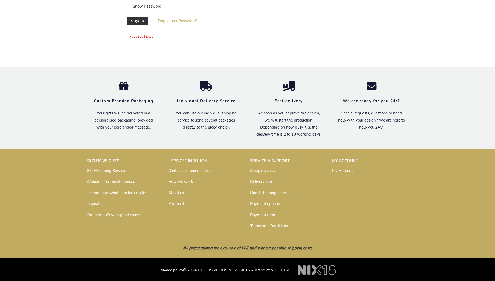
scroll to position [167, 0]
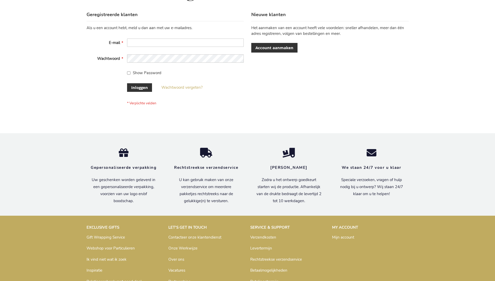
scroll to position [177, 0]
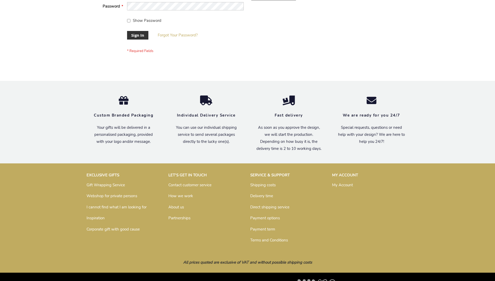
scroll to position [167, 0]
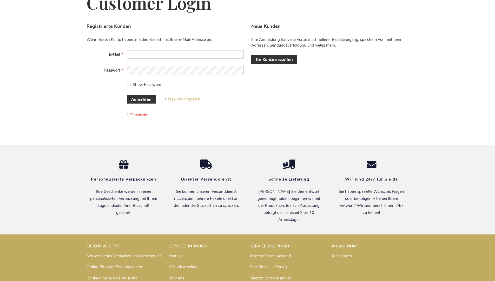
scroll to position [174, 0]
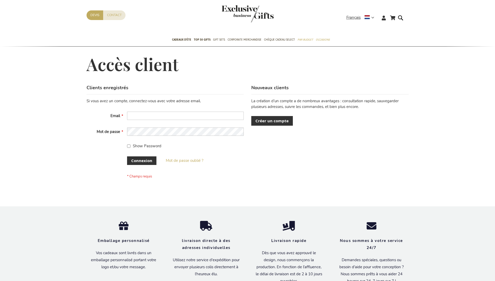
scroll to position [179, 0]
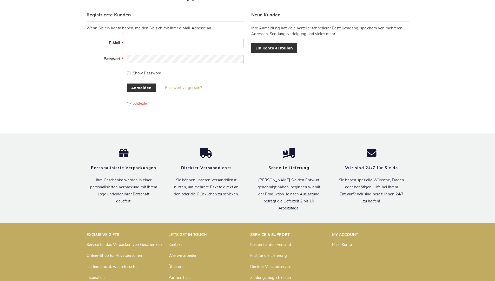
scroll to position [174, 0]
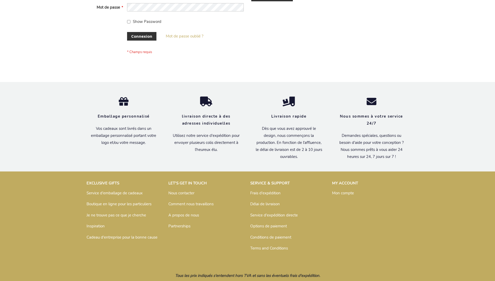
scroll to position [179, 0]
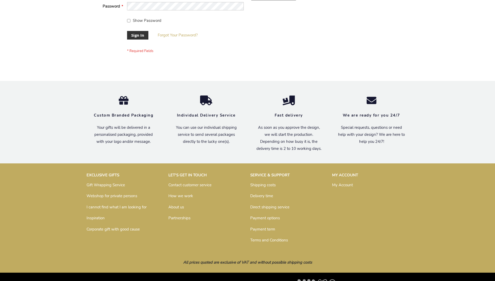
scroll to position [167, 0]
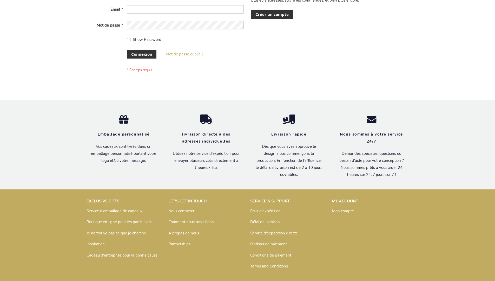
scroll to position [179, 0]
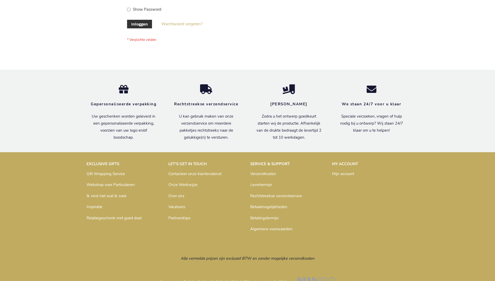
scroll to position [177, 0]
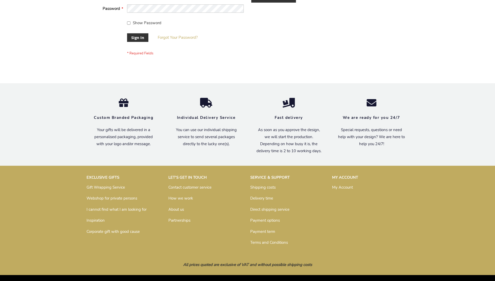
scroll to position [163, 0]
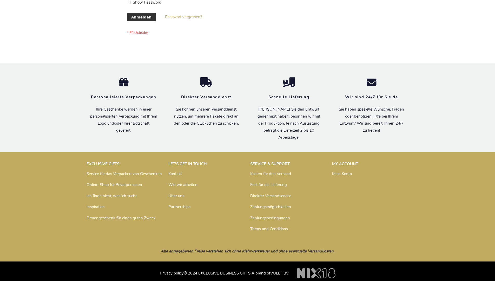
scroll to position [174, 0]
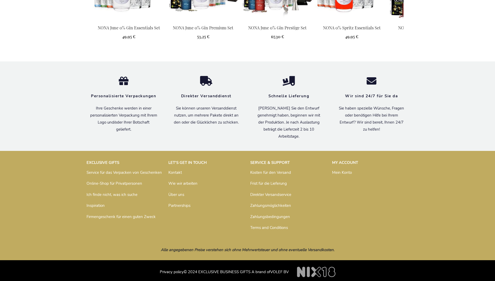
scroll to position [667, 0]
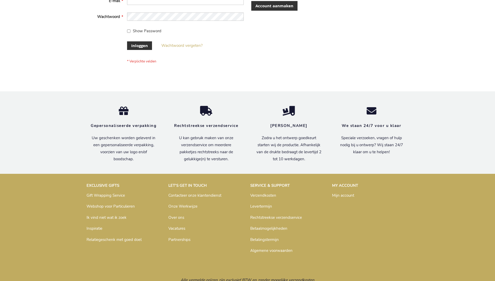
scroll to position [177, 0]
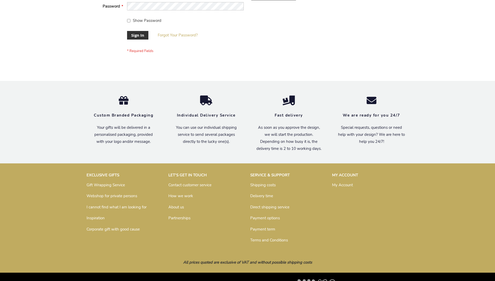
scroll to position [167, 0]
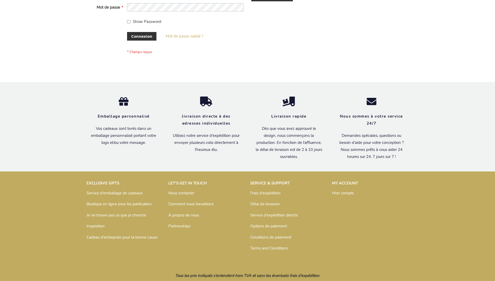
scroll to position [179, 0]
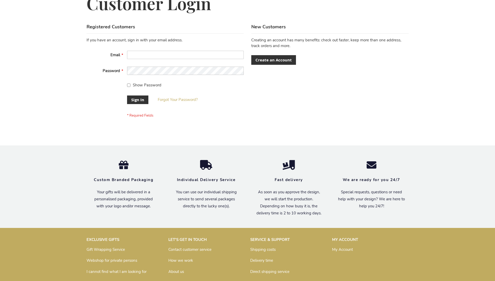
scroll to position [167, 0]
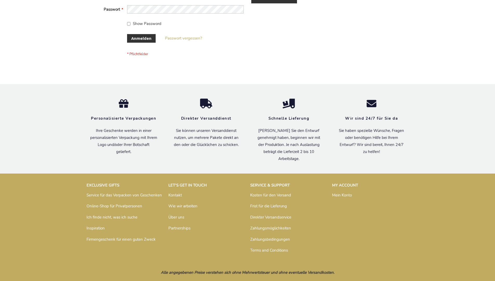
scroll to position [174, 0]
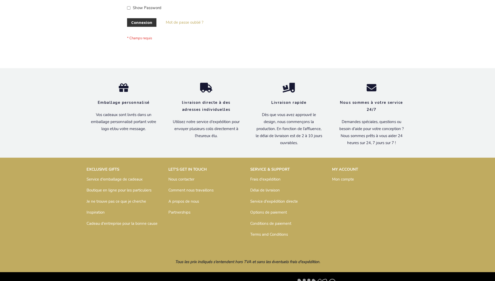
scroll to position [179, 0]
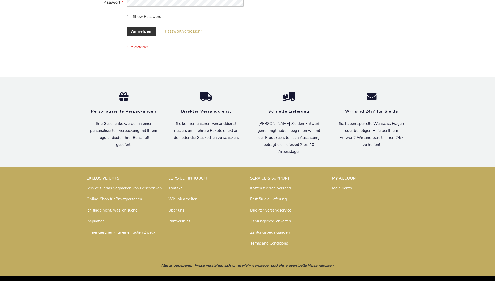
scroll to position [174, 0]
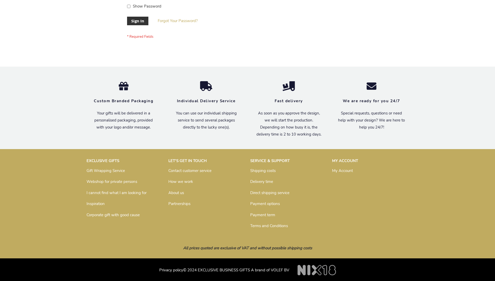
scroll to position [167, 0]
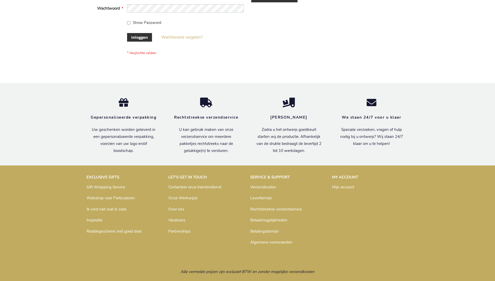
scroll to position [177, 0]
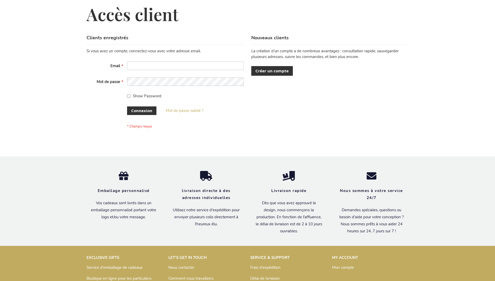
scroll to position [179, 0]
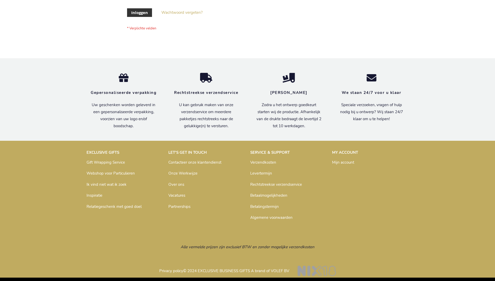
scroll to position [177, 0]
